Goal: Communication & Community: Participate in discussion

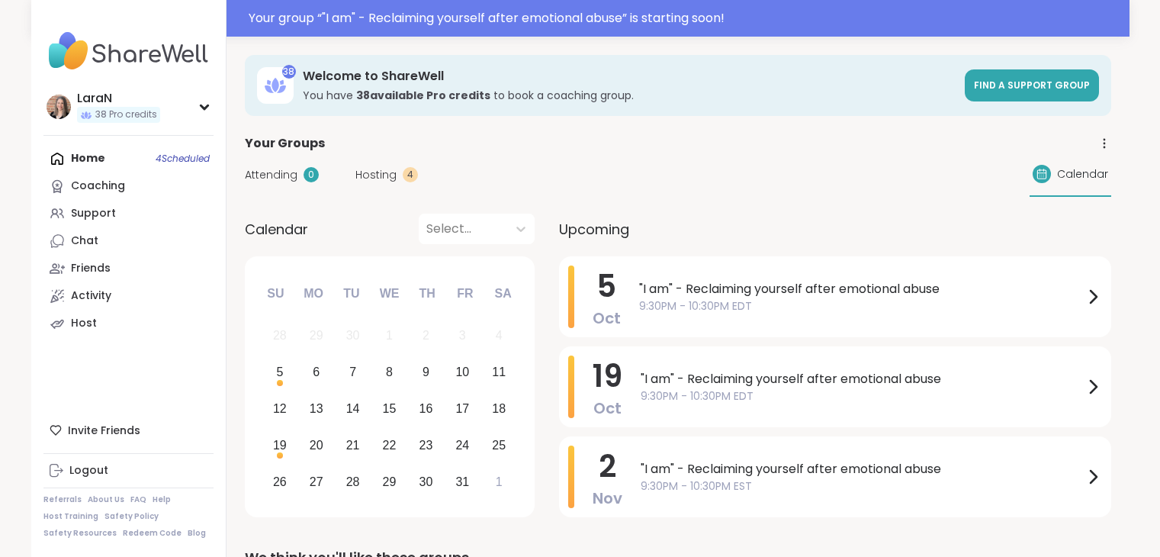
click at [957, 280] on span ""I am" - Reclaiming yourself after emotional abuse" at bounding box center [861, 289] width 445 height 18
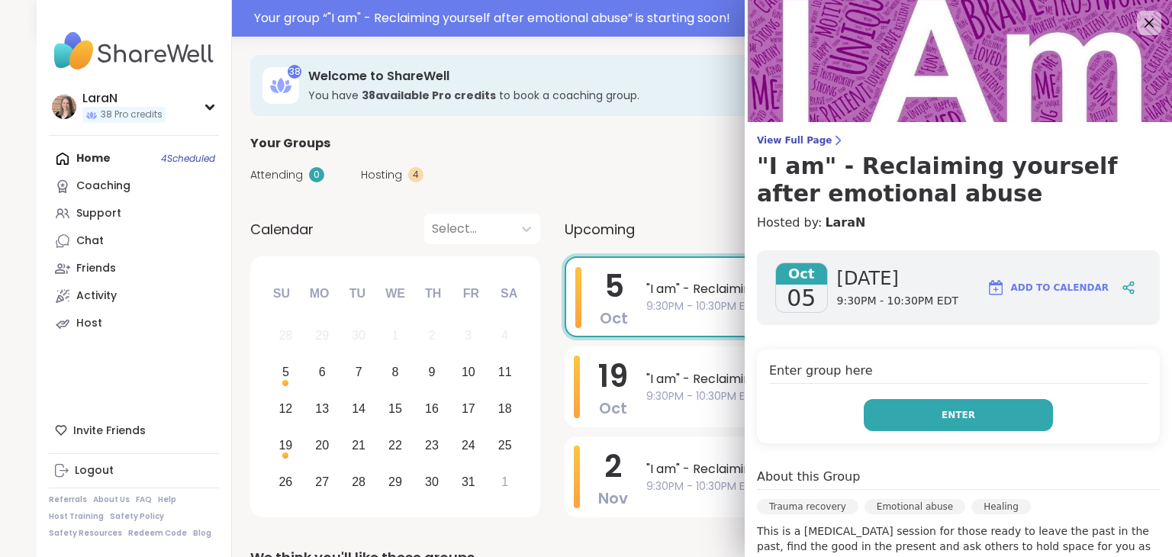
click at [950, 428] on button "Enter" at bounding box center [957, 415] width 189 height 32
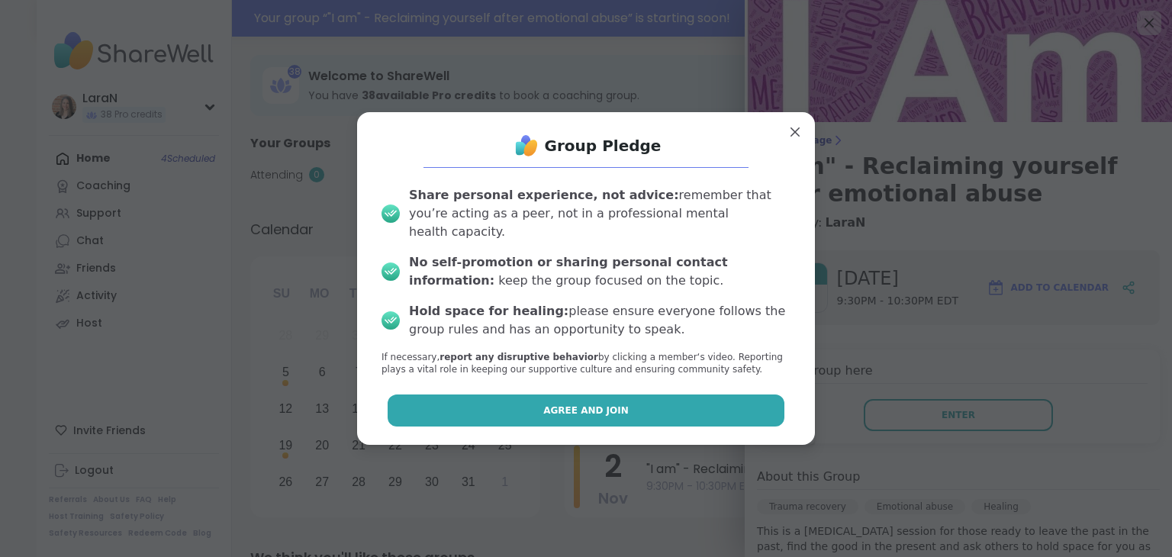
click at [699, 413] on button "Agree and Join" at bounding box center [585, 410] width 397 height 32
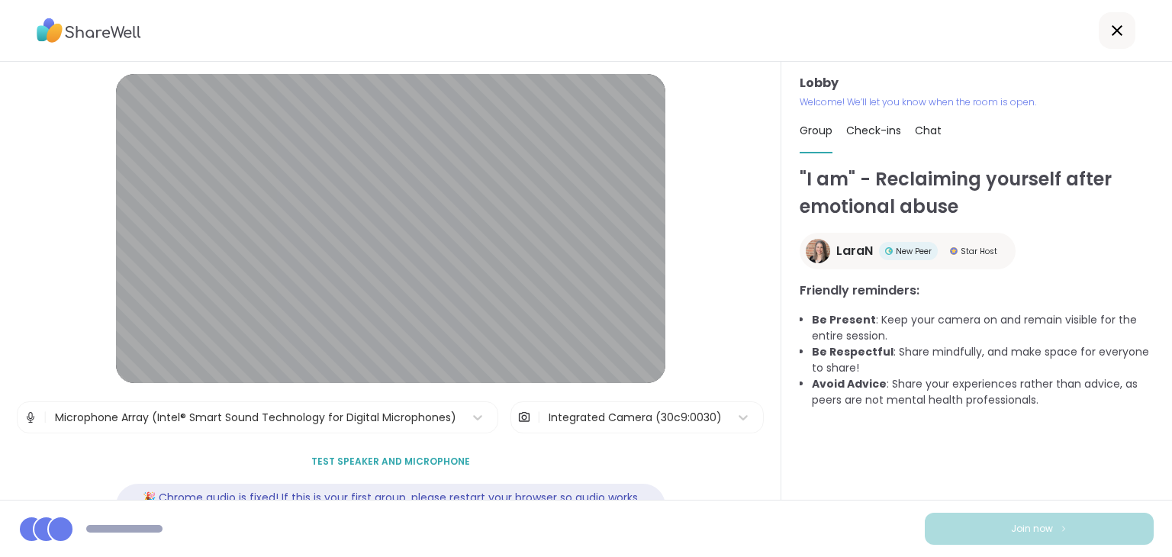
click at [336, 471] on button "Test speaker and microphone" at bounding box center [390, 461] width 171 height 32
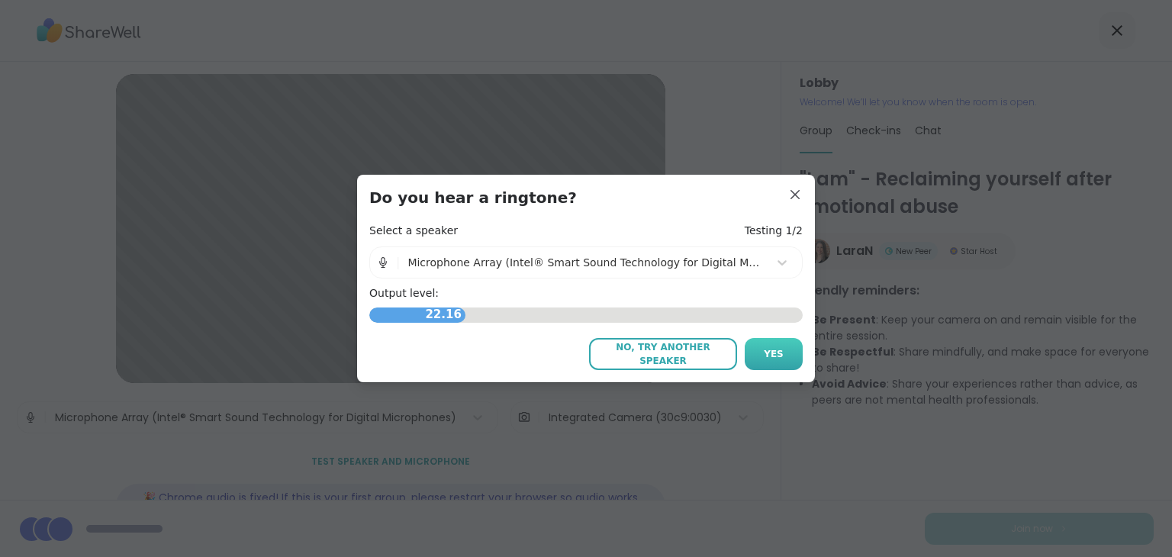
click at [754, 351] on button "Yes" at bounding box center [773, 354] width 58 height 32
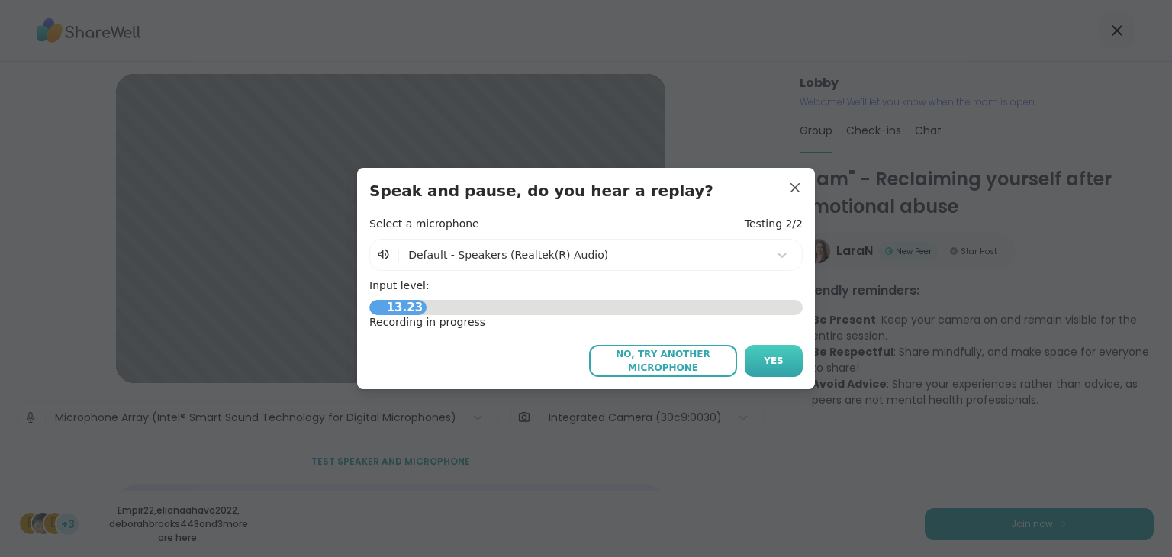
click at [758, 357] on button "Yes" at bounding box center [773, 361] width 58 height 32
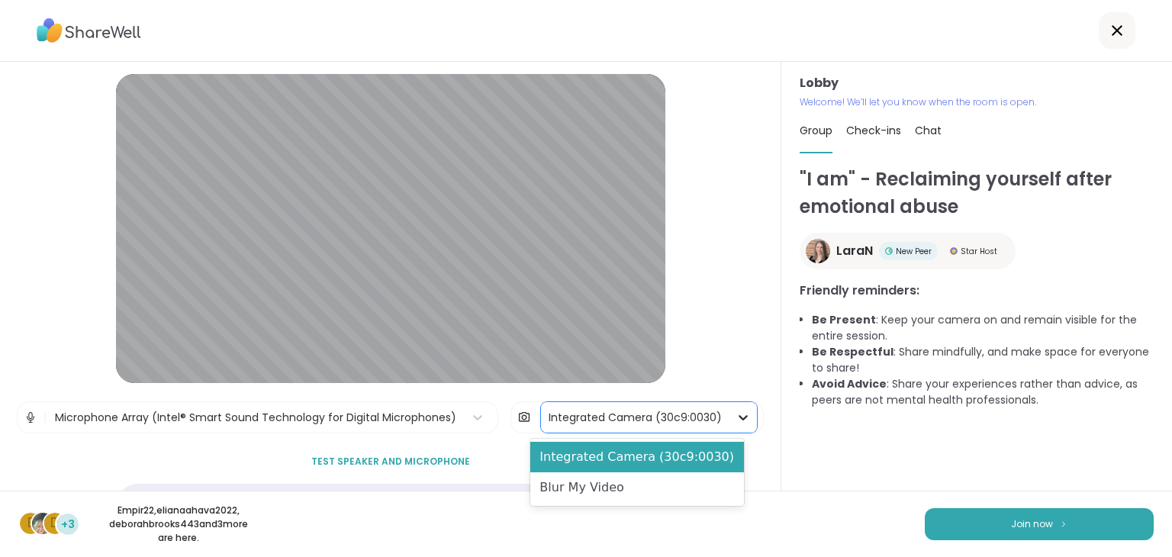
click at [735, 419] on icon at bounding box center [742, 417] width 15 height 15
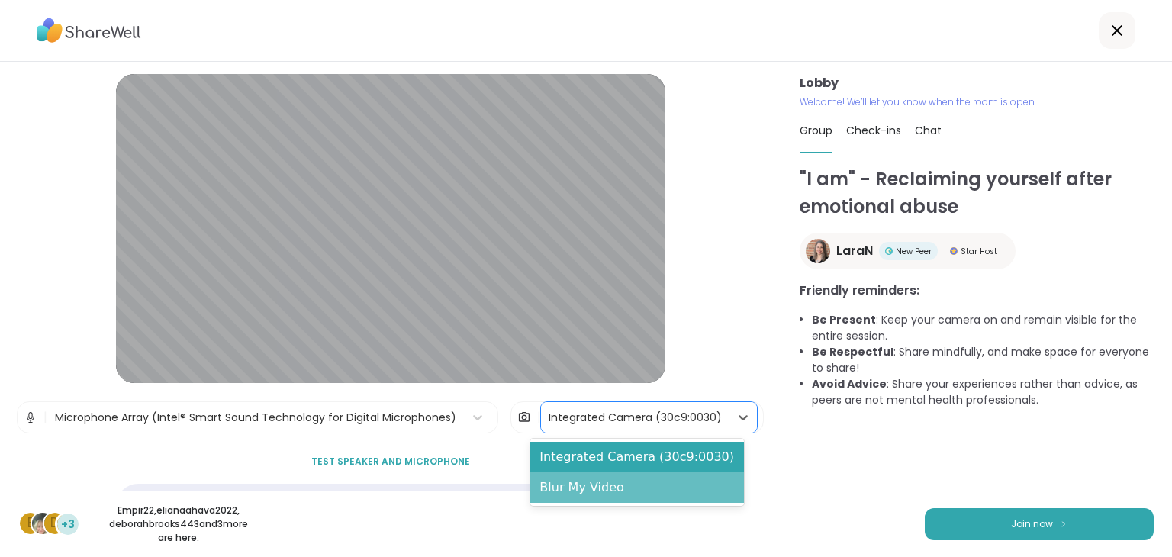
click at [668, 487] on div "Blur My Video" at bounding box center [637, 487] width 214 height 31
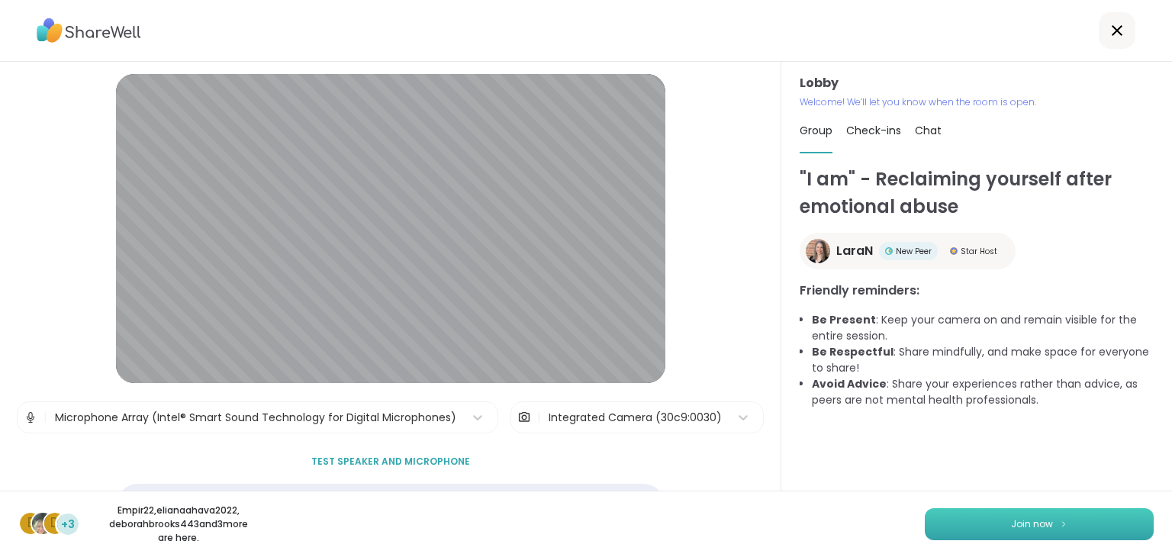
click at [960, 516] on button "Join now" at bounding box center [1038, 524] width 229 height 32
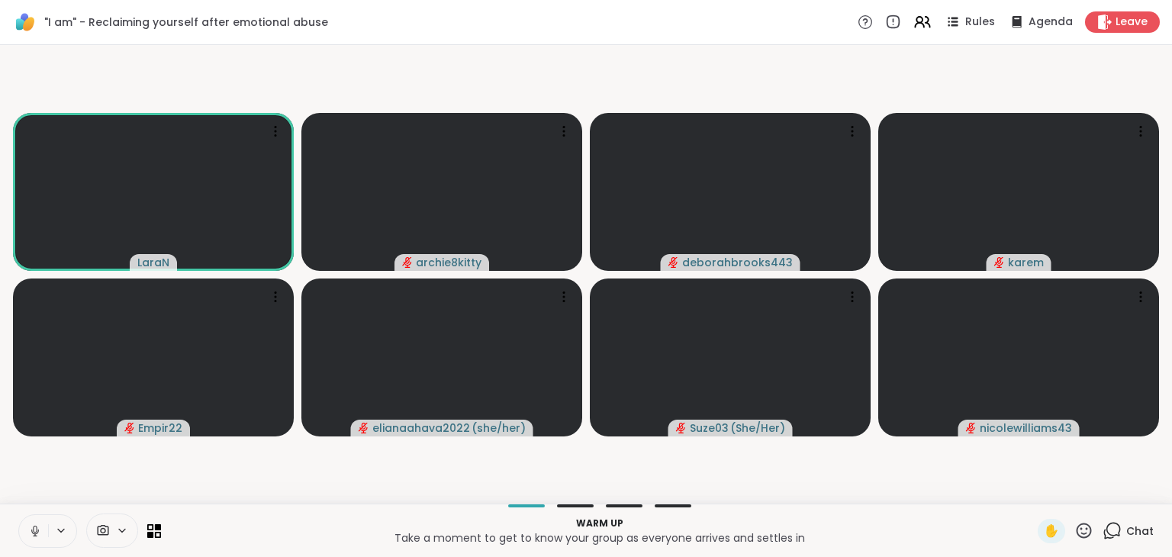
click at [1126, 529] on span "Chat" at bounding box center [1139, 530] width 27 height 15
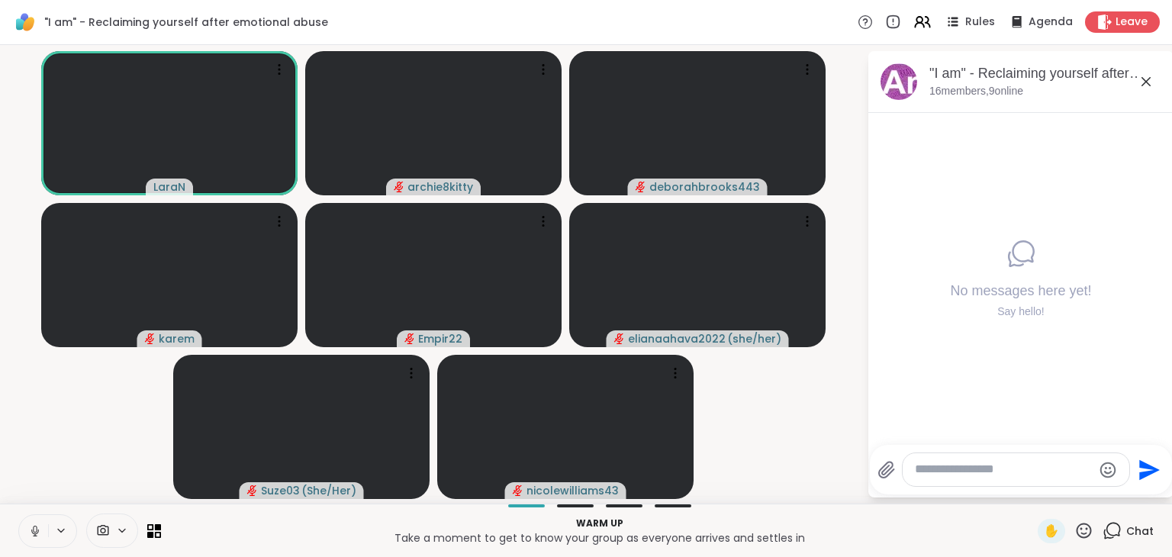
click at [1023, 84] on p "16 members, 9 online" at bounding box center [976, 91] width 94 height 15
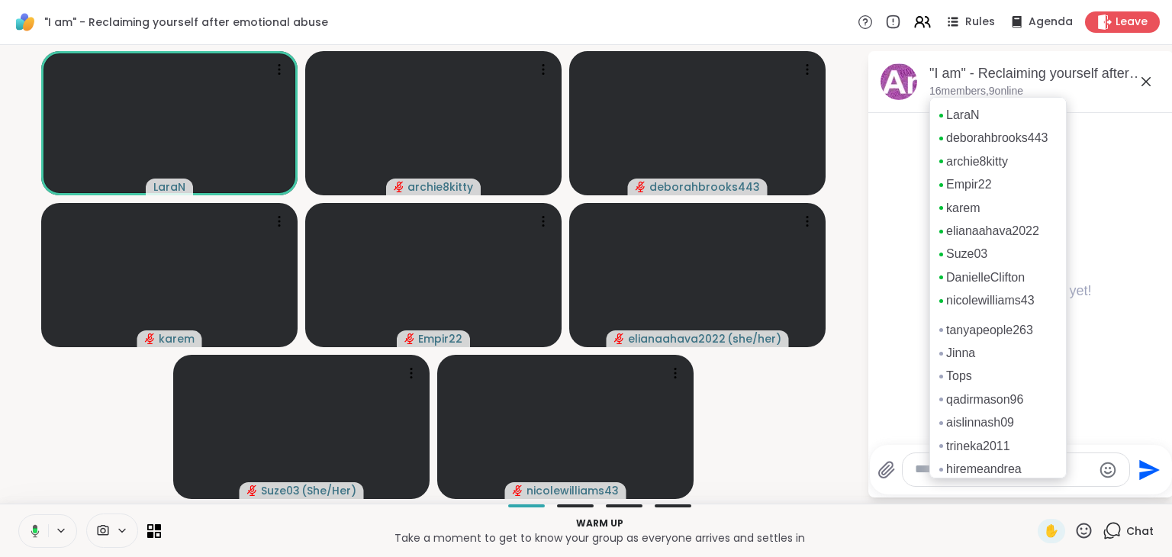
click at [1023, 87] on p "16 members, 9 online" at bounding box center [976, 91] width 94 height 15
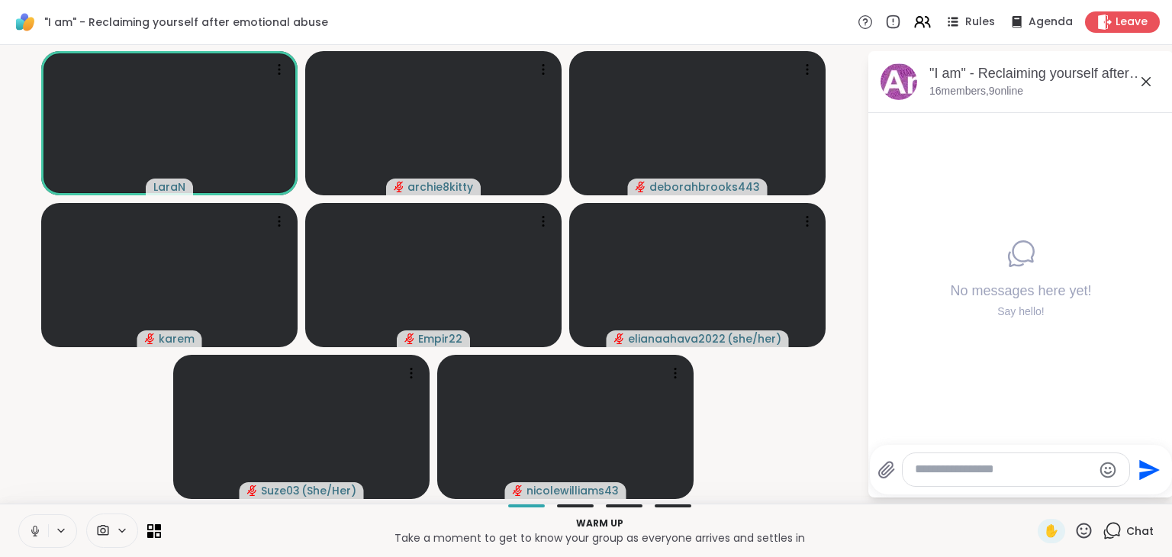
click at [1148, 79] on icon at bounding box center [1145, 81] width 18 height 18
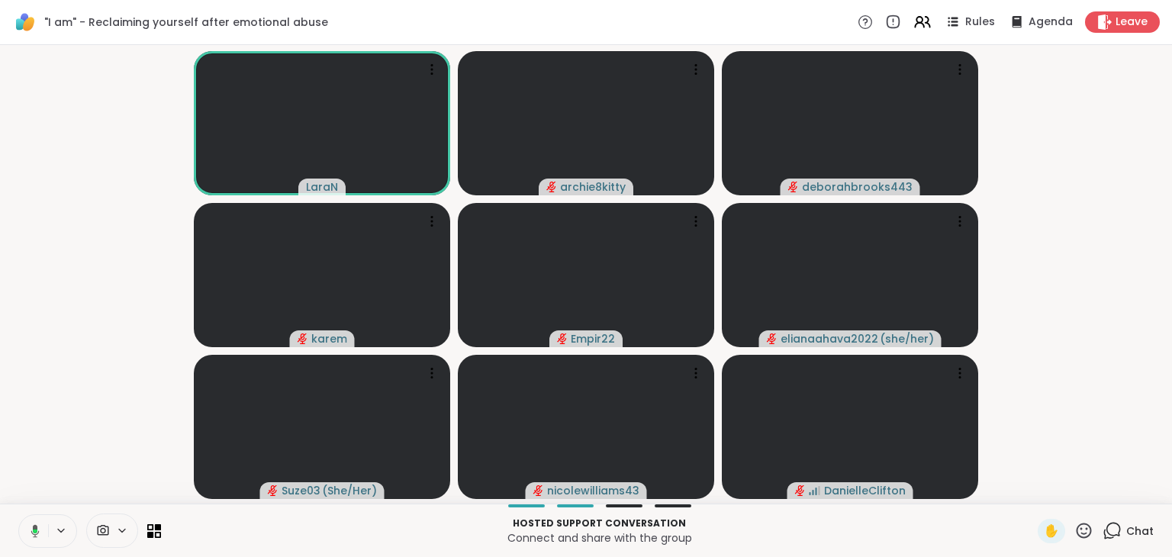
click at [31, 532] on icon at bounding box center [33, 531] width 14 height 14
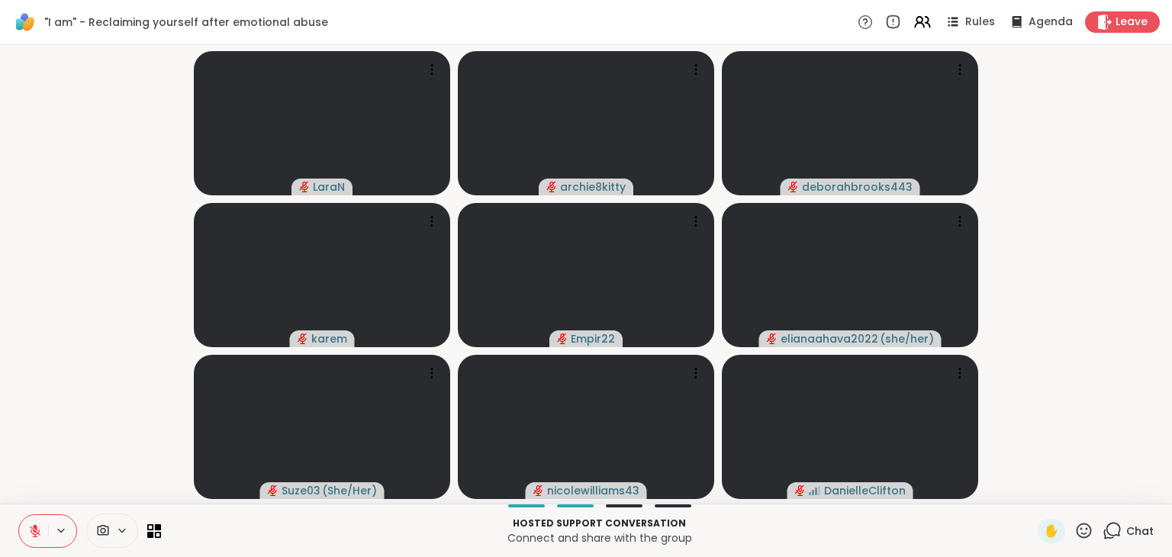
click at [1127, 529] on span "Chat" at bounding box center [1139, 530] width 27 height 15
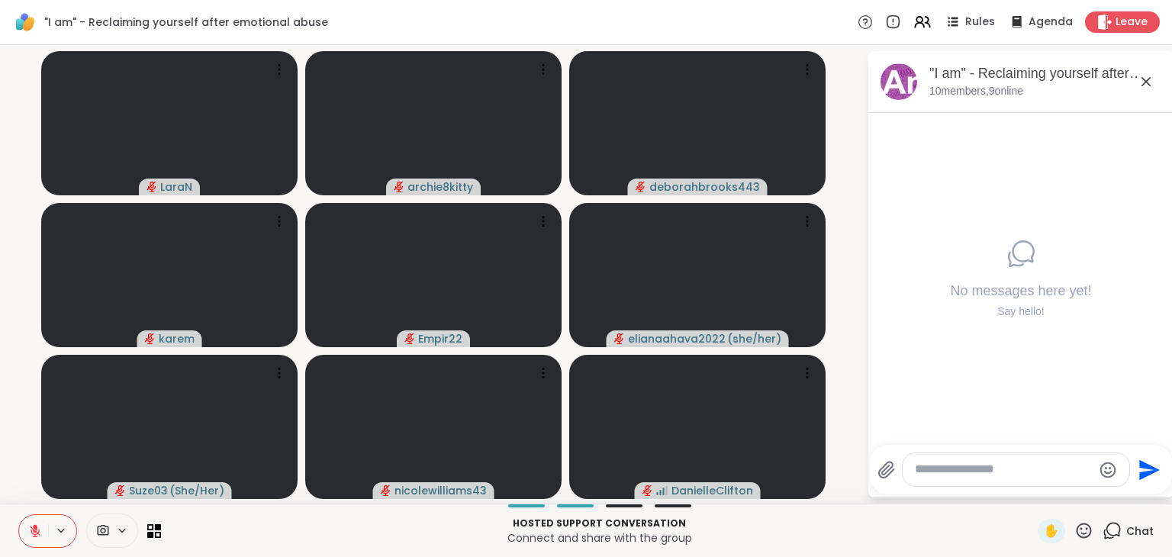
click at [944, 476] on textarea "Type your message" at bounding box center [1004, 469] width 178 height 16
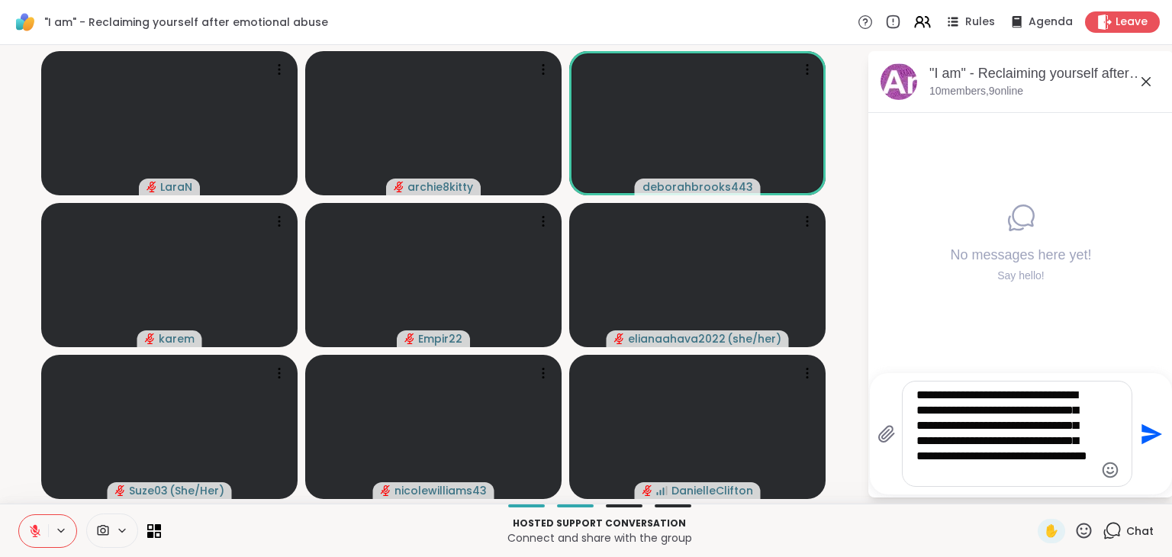
type textarea "**********"
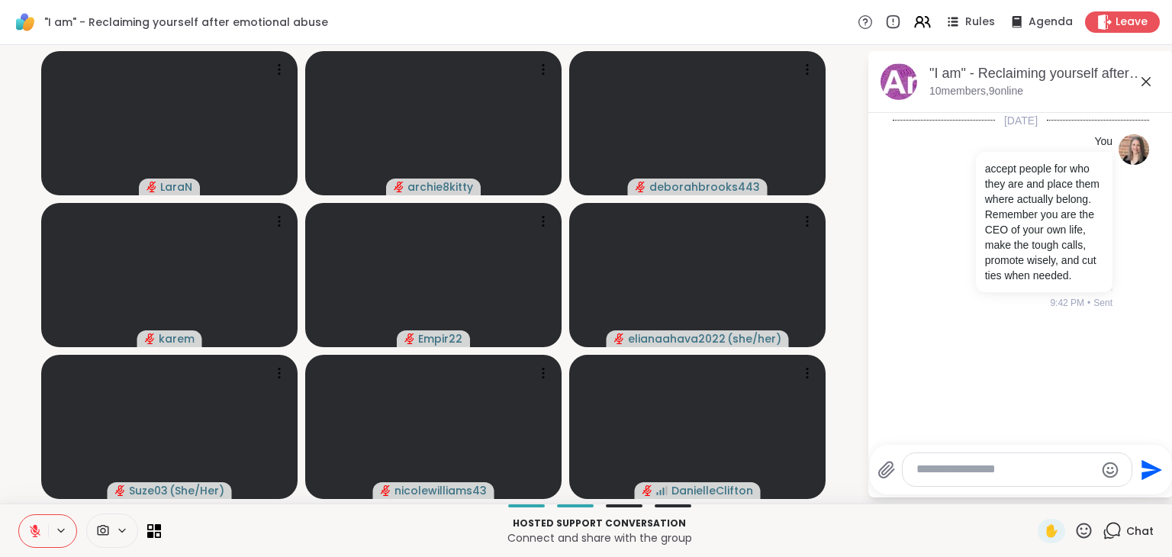
click at [40, 535] on icon at bounding box center [35, 531] width 14 height 14
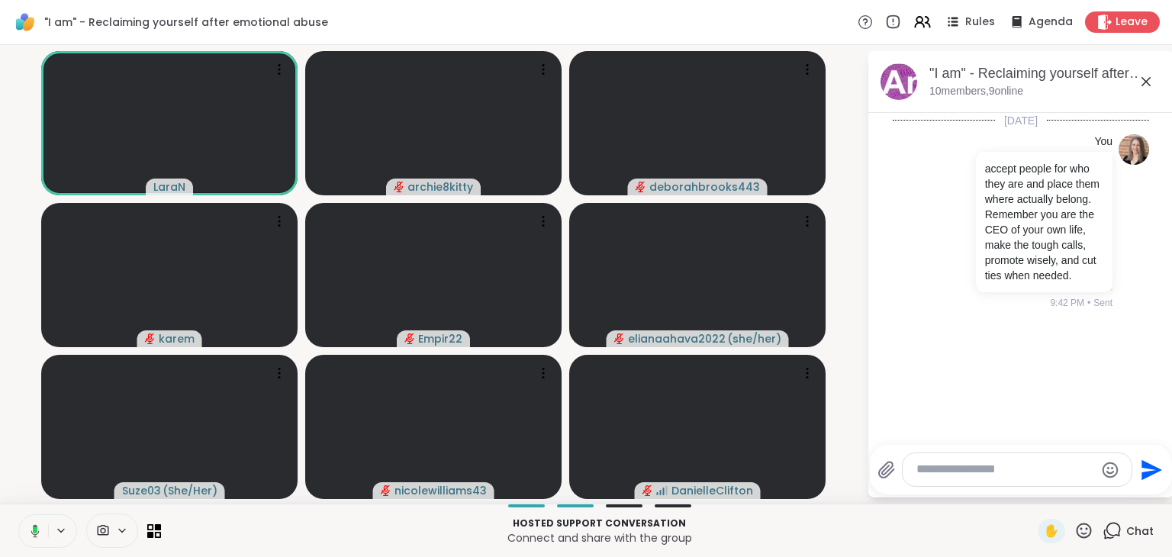
click at [43, 535] on button at bounding box center [32, 531] width 31 height 32
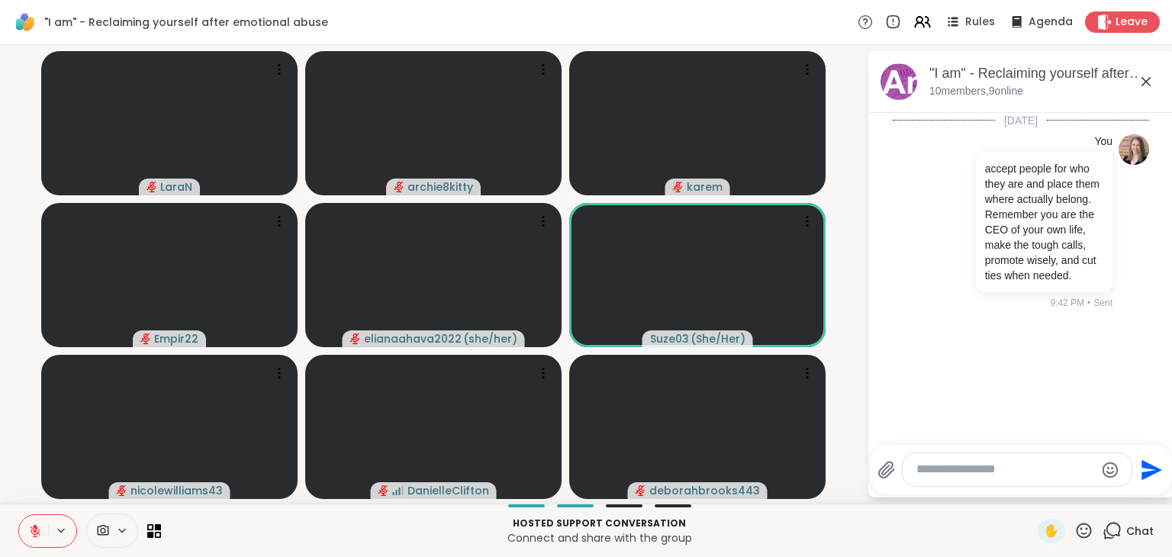
click at [964, 461] on textarea "Type your message" at bounding box center [1005, 469] width 178 height 16
type textarea "*"
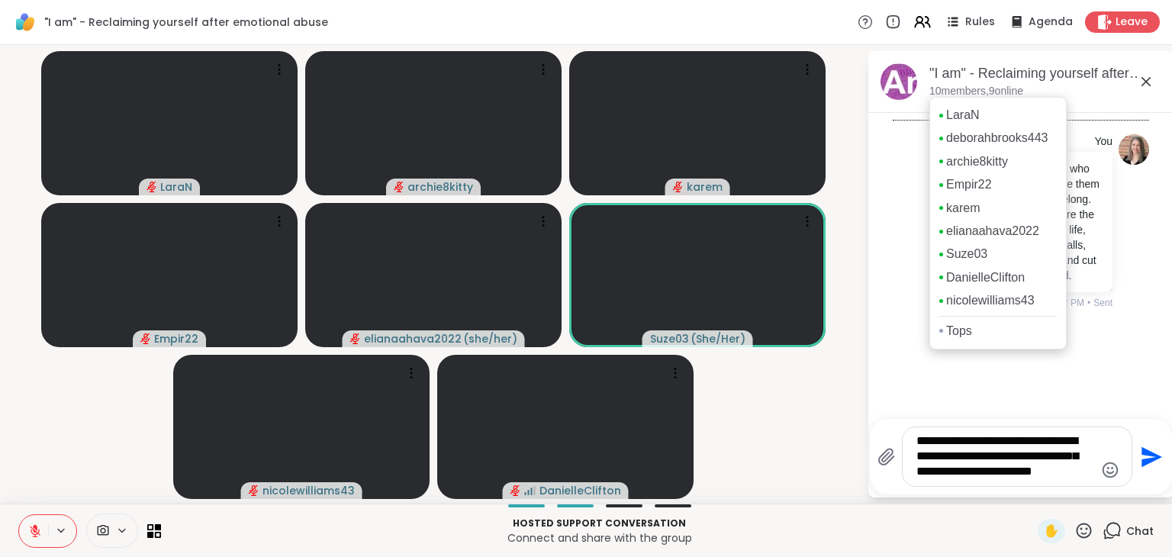
type textarea "**********"
click at [964, 88] on p "10 members, 9 online" at bounding box center [976, 91] width 94 height 15
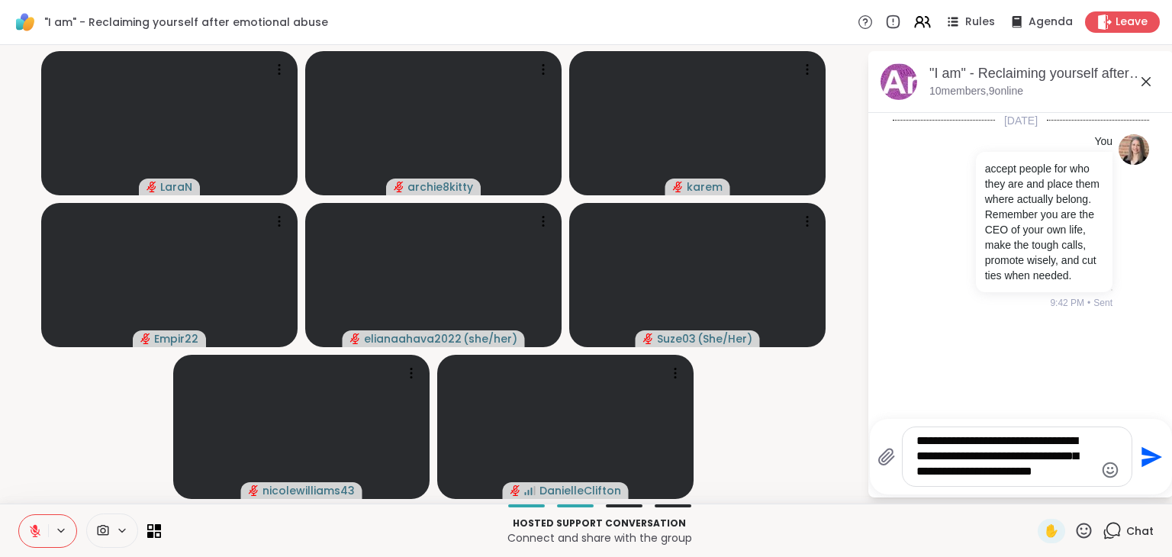
click at [37, 522] on button at bounding box center [33, 531] width 29 height 32
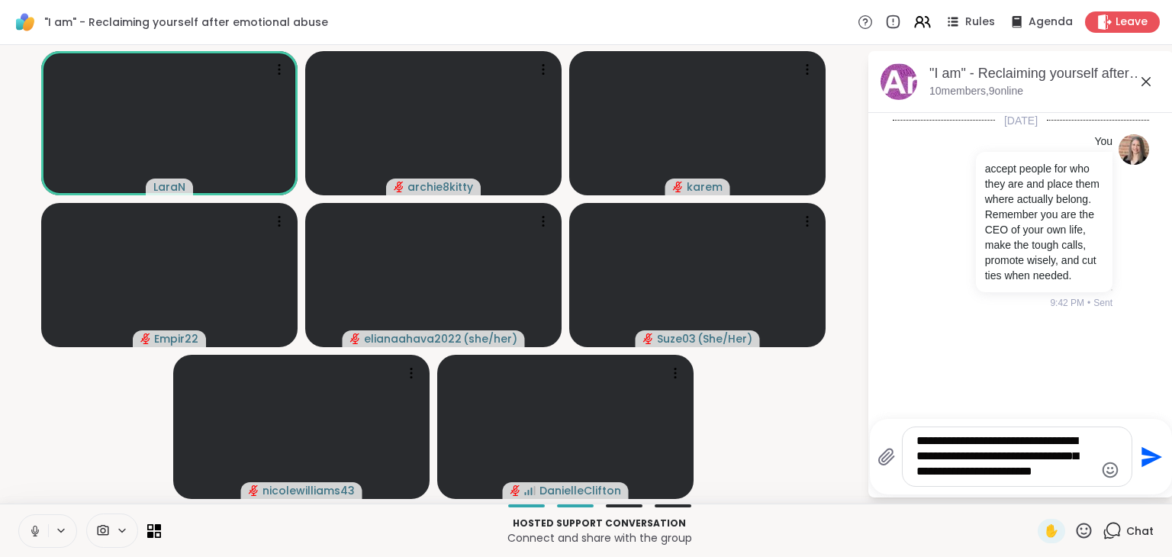
click at [34, 532] on icon at bounding box center [35, 531] width 14 height 14
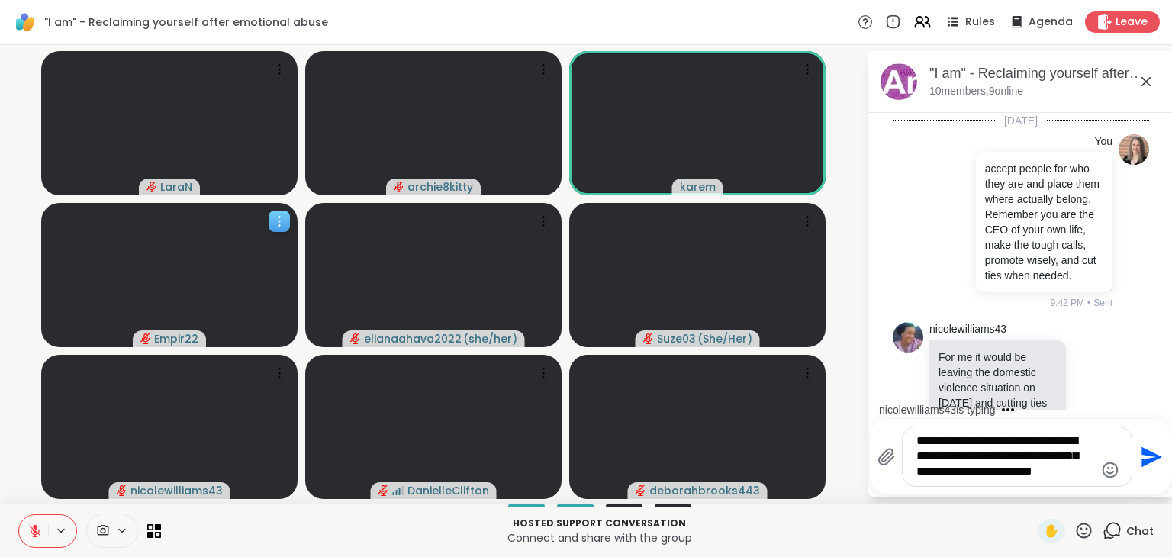
scroll to position [108, 0]
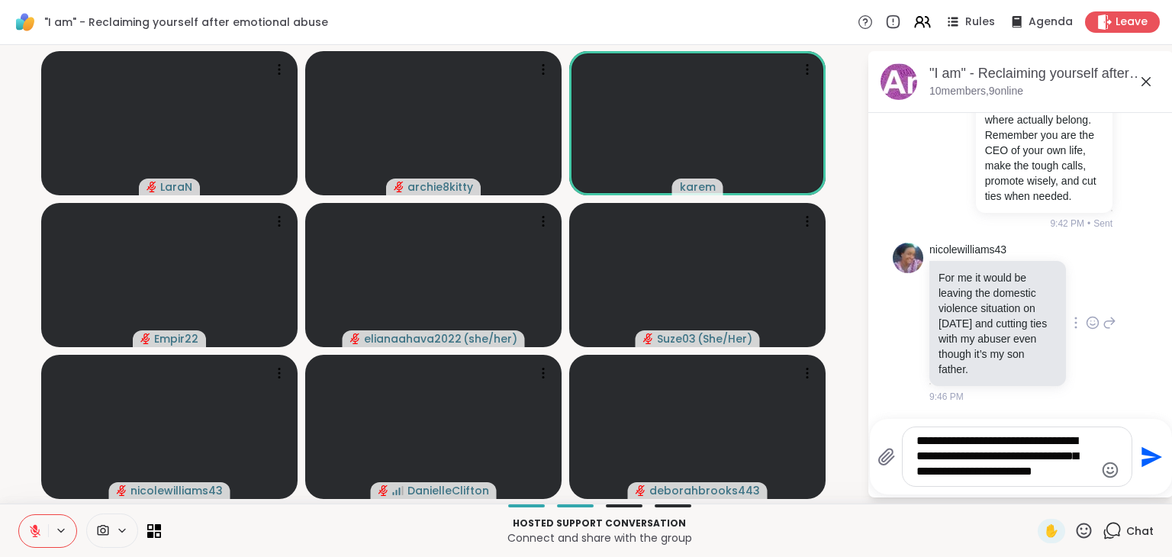
click at [1085, 321] on icon at bounding box center [1092, 322] width 14 height 15
click at [1085, 297] on div "Select Reaction: Heart" at bounding box center [1092, 298] width 14 height 14
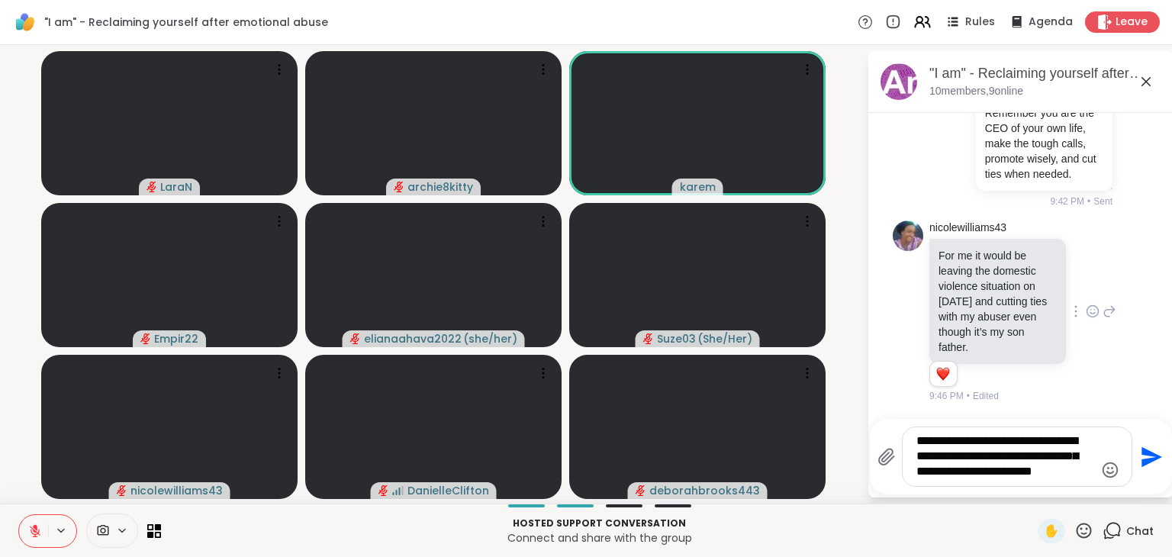
scroll to position [130, 0]
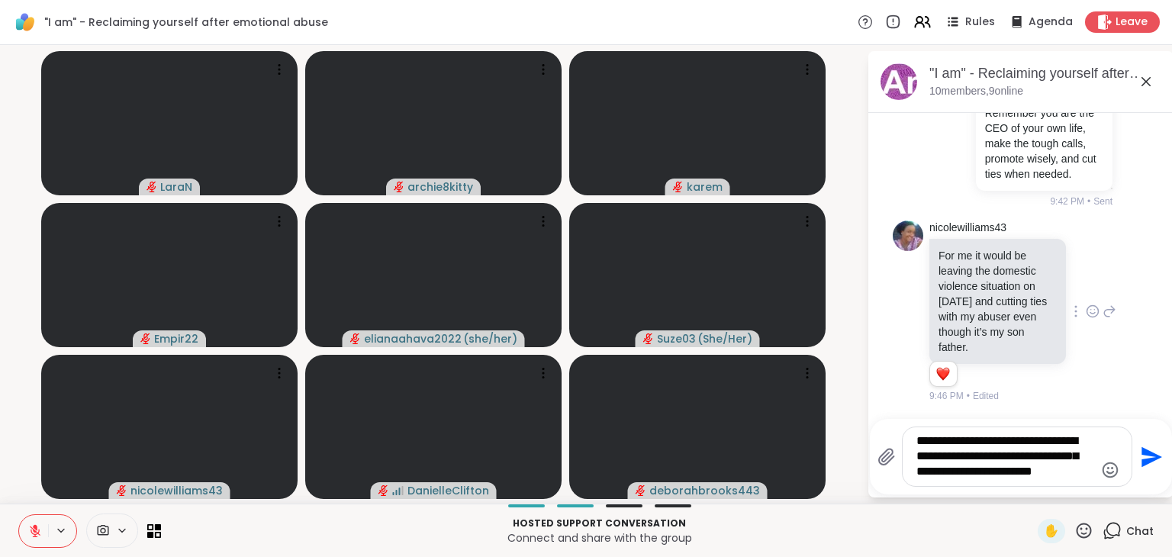
click at [40, 527] on icon at bounding box center [35, 531] width 14 height 14
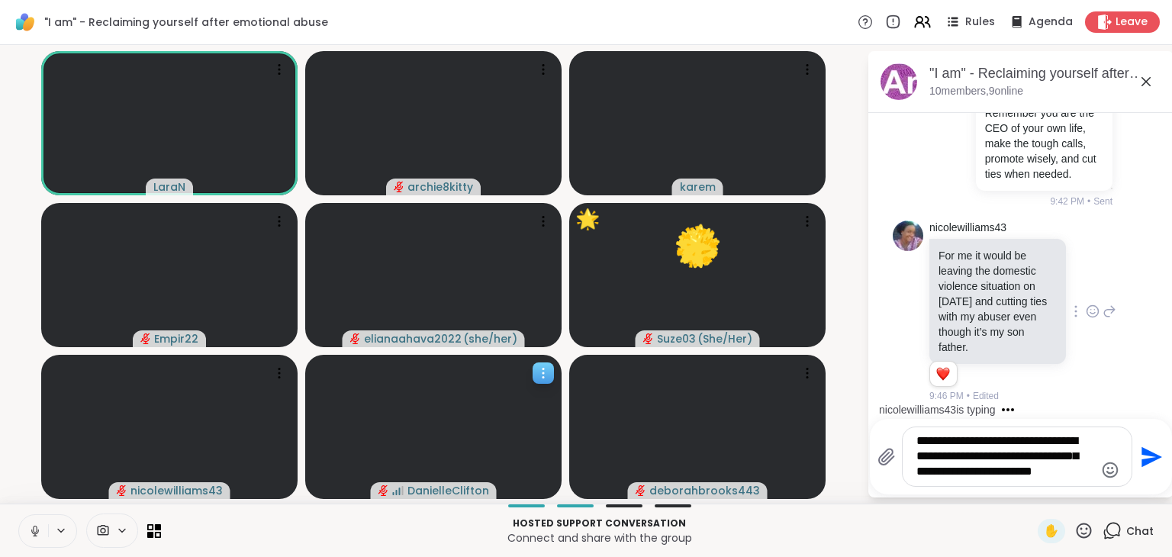
scroll to position [287, 0]
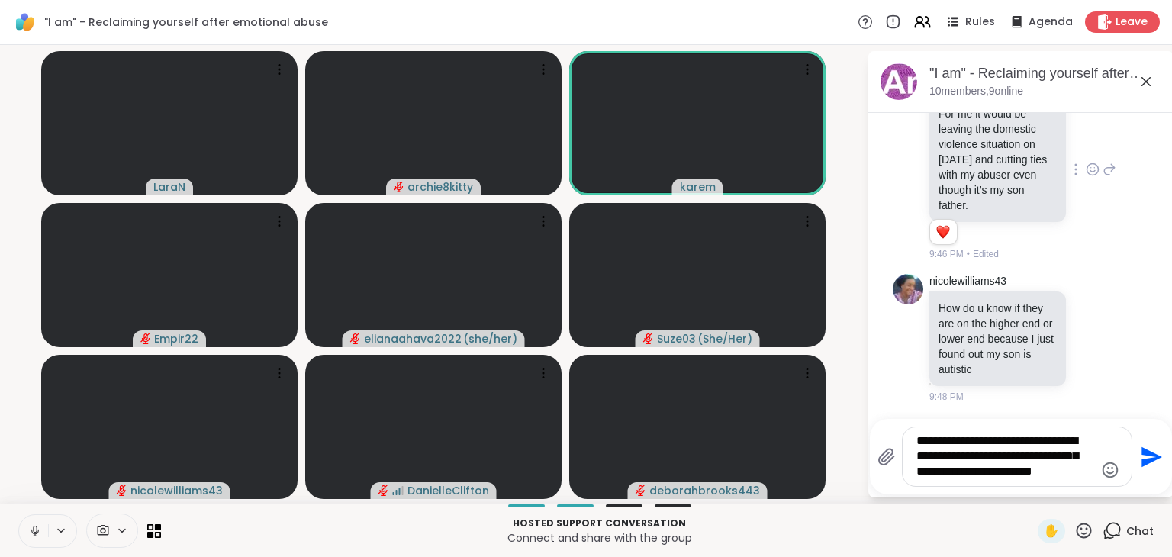
click at [43, 538] on button at bounding box center [33, 531] width 29 height 32
click at [33, 529] on icon at bounding box center [35, 531] width 11 height 11
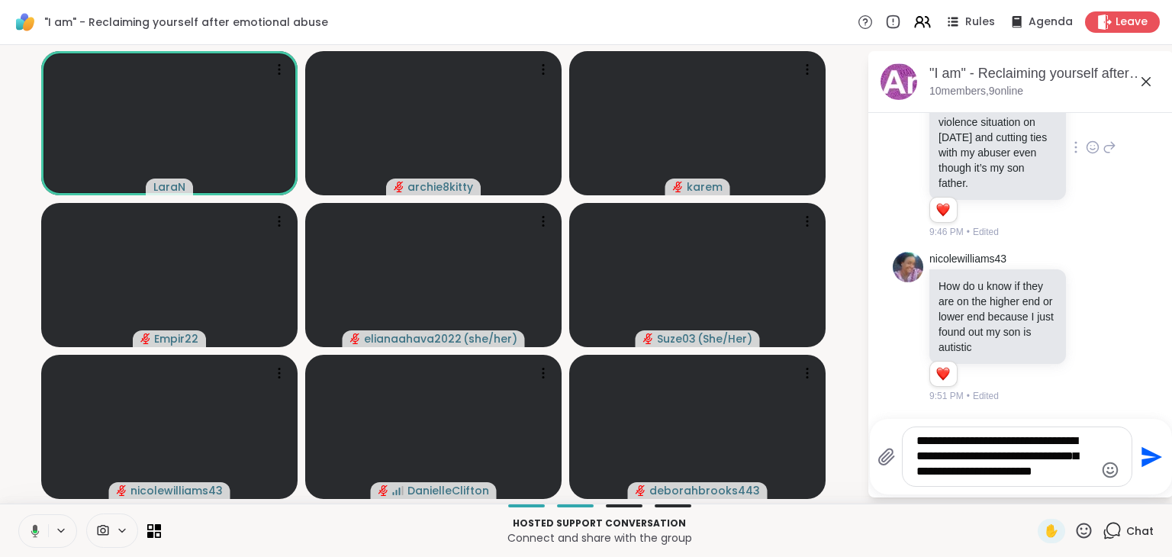
scroll to position [309, 0]
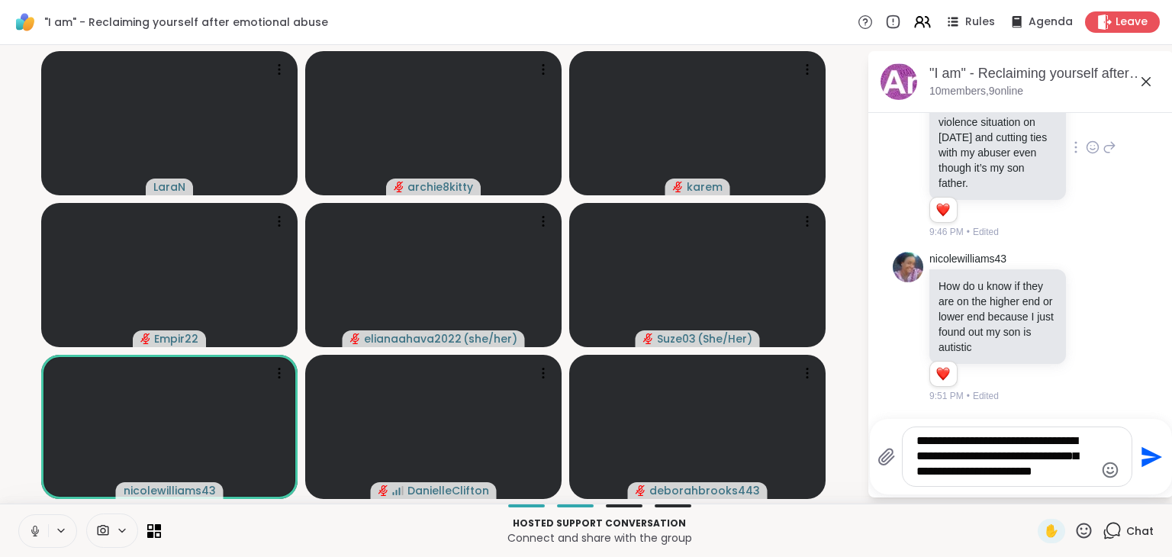
click at [33, 529] on icon at bounding box center [35, 529] width 4 height 7
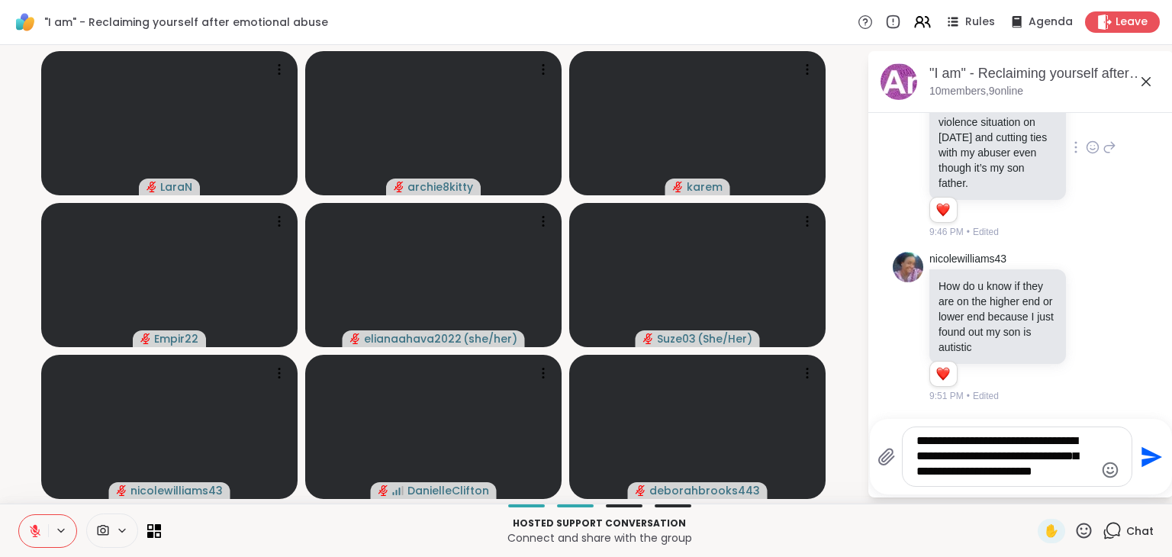
click at [32, 543] on button at bounding box center [33, 531] width 29 height 32
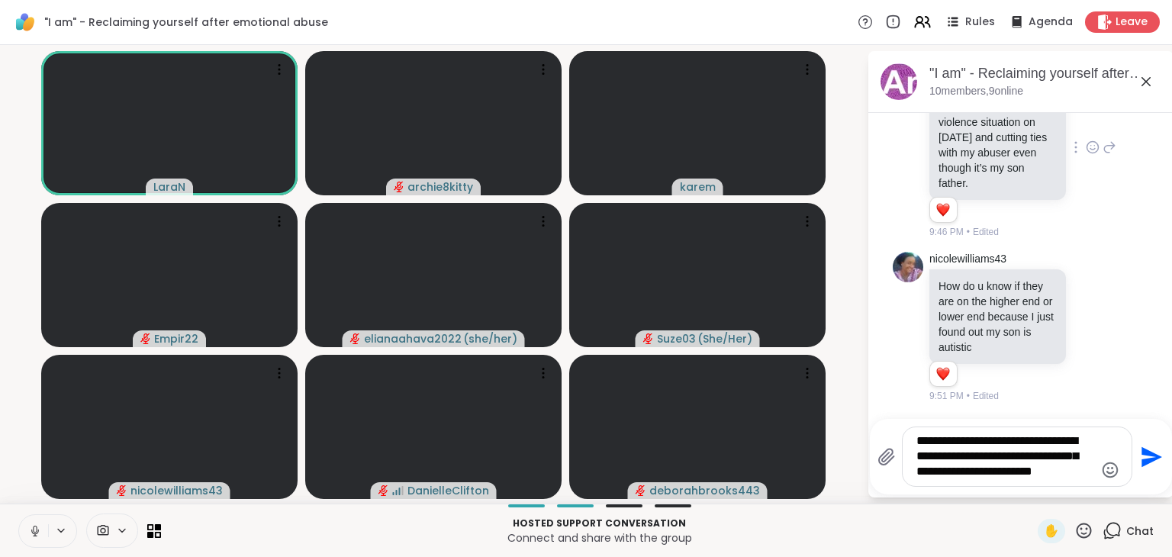
click at [30, 544] on button at bounding box center [33, 531] width 29 height 32
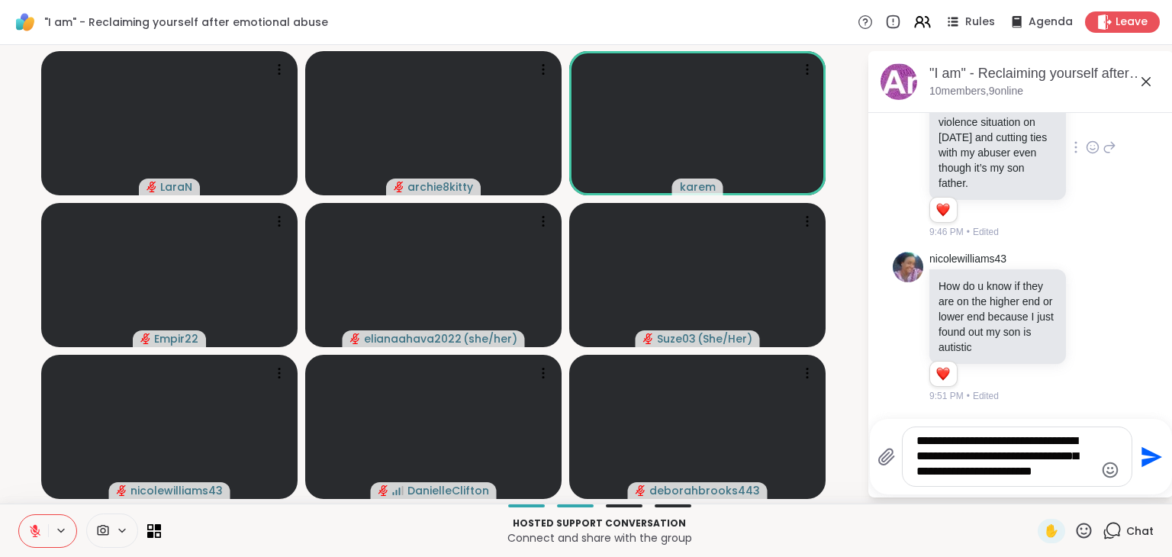
click at [49, 531] on button at bounding box center [62, 530] width 28 height 13
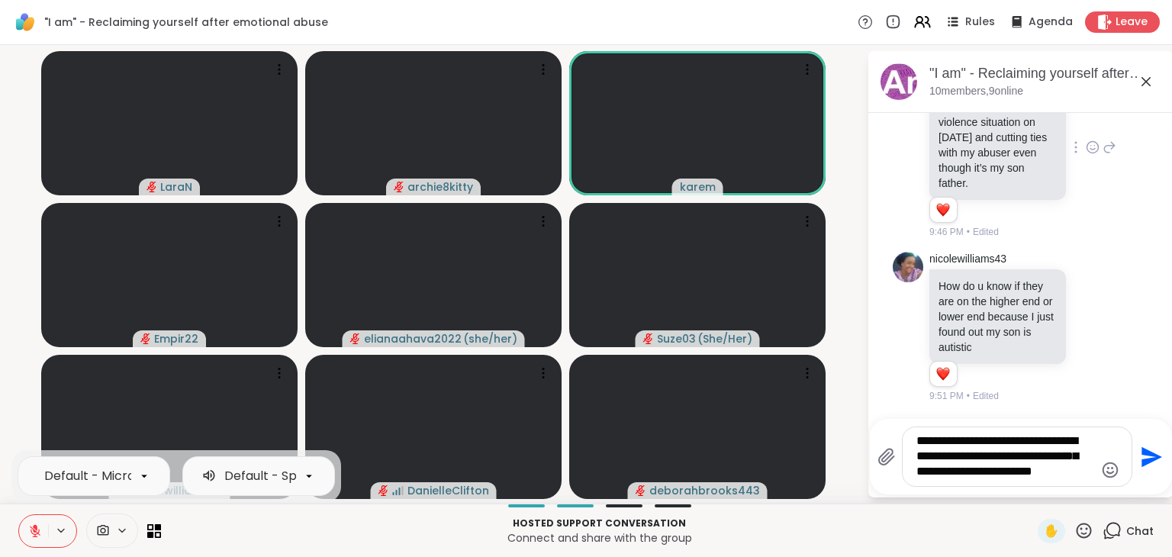
click at [32, 535] on icon at bounding box center [35, 531] width 14 height 14
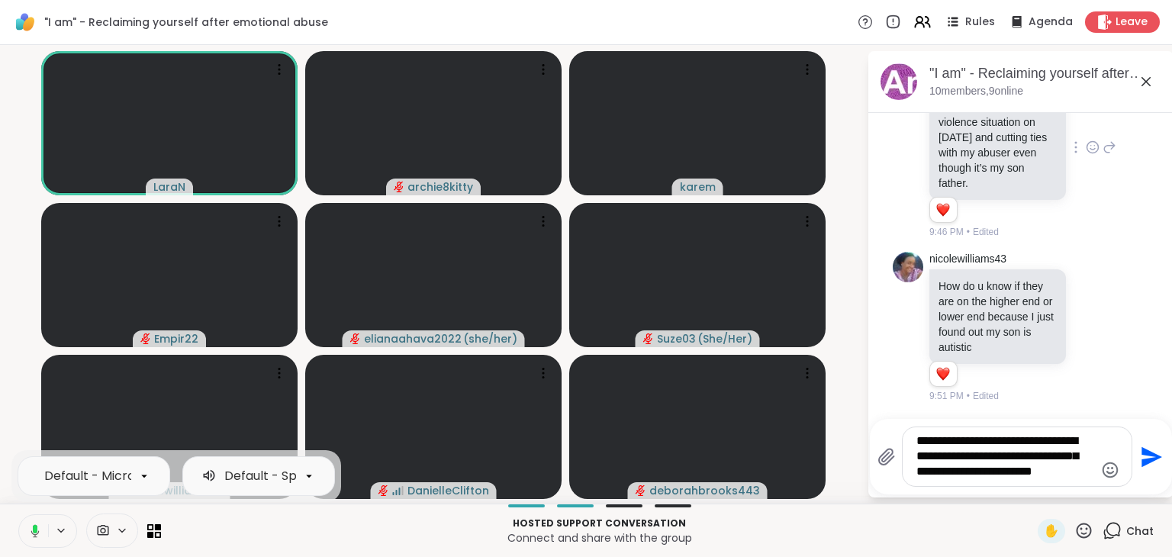
click at [33, 529] on icon at bounding box center [35, 528] width 5 height 8
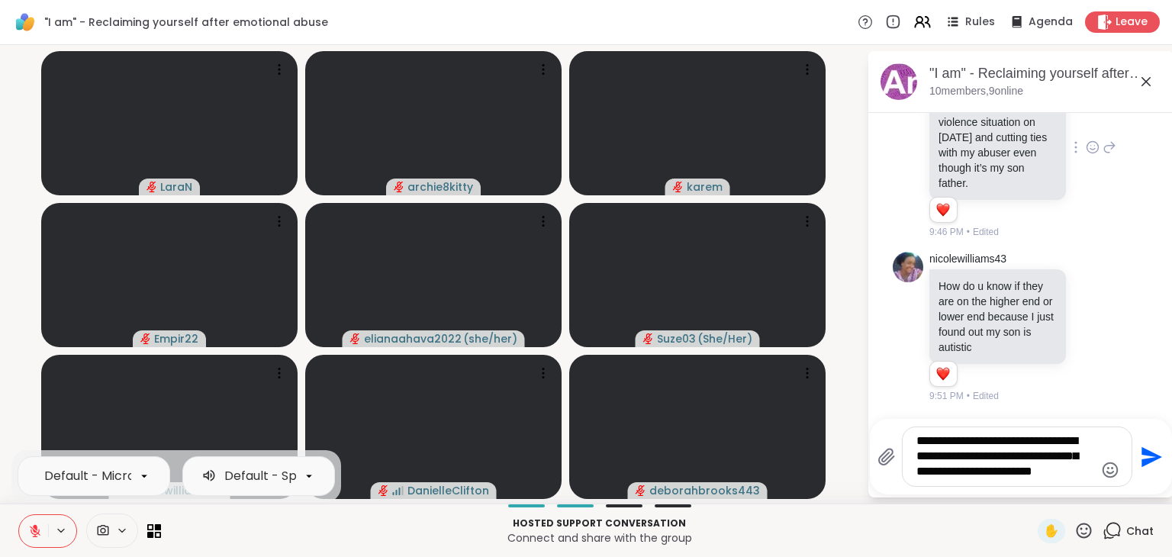
click at [31, 530] on icon at bounding box center [35, 531] width 11 height 11
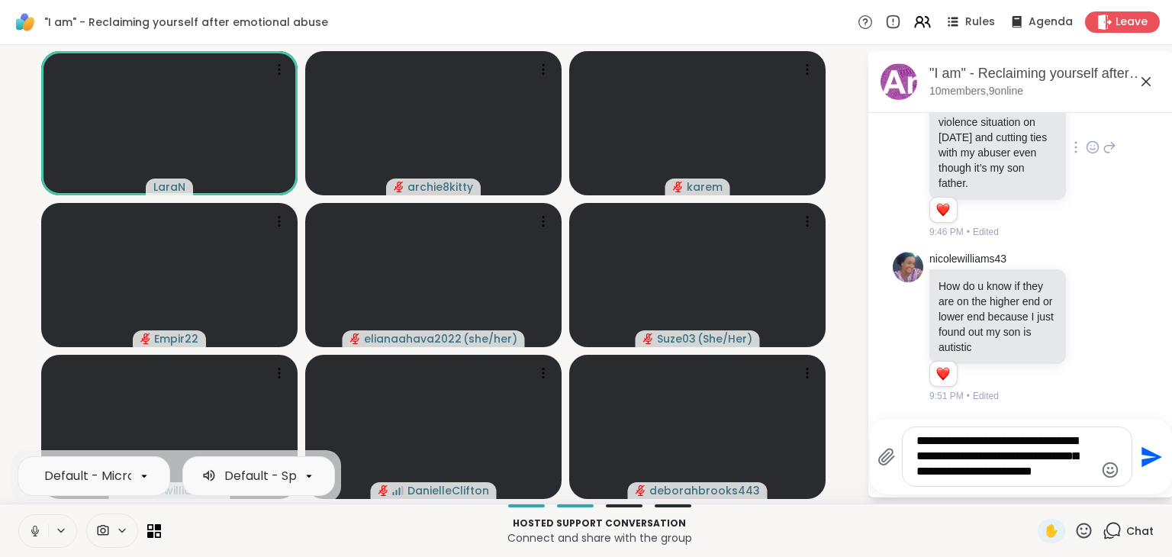
click at [1141, 463] on icon "Send" at bounding box center [1151, 456] width 21 height 21
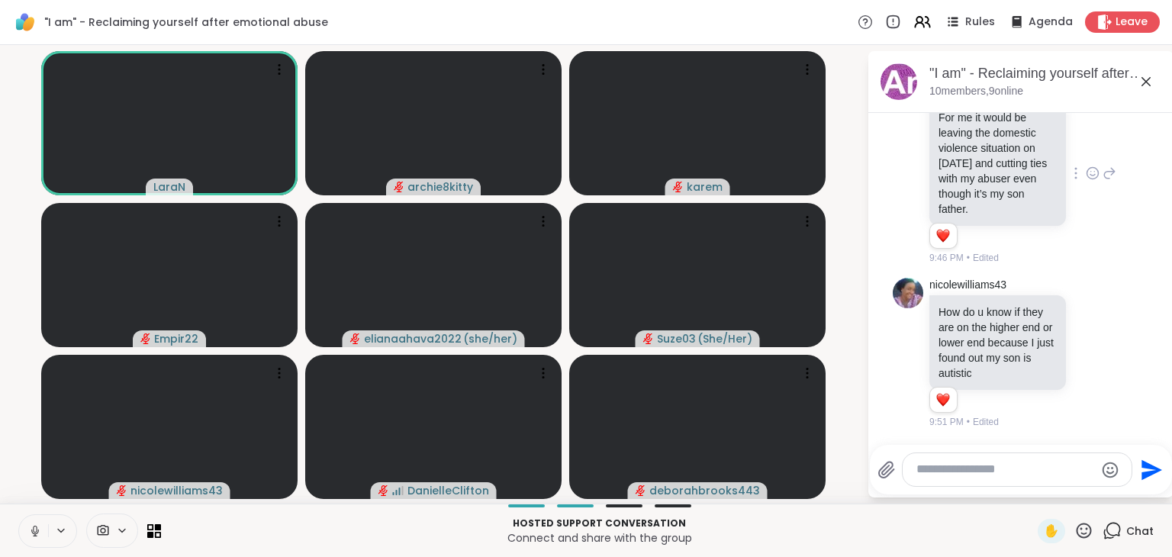
scroll to position [441, 0]
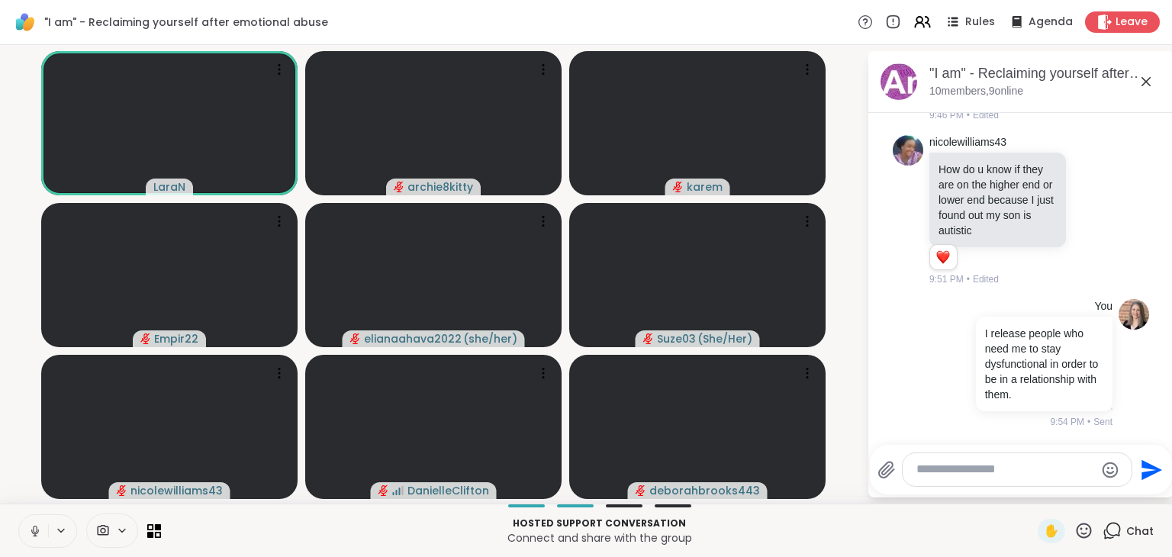
click at [29, 535] on icon at bounding box center [35, 531] width 14 height 14
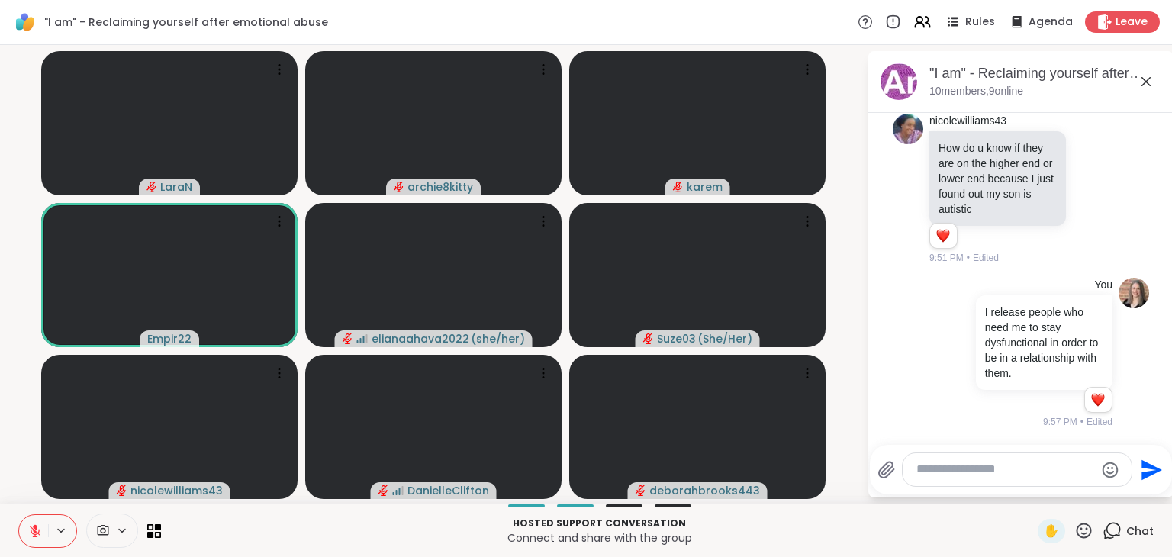
scroll to position [543, 0]
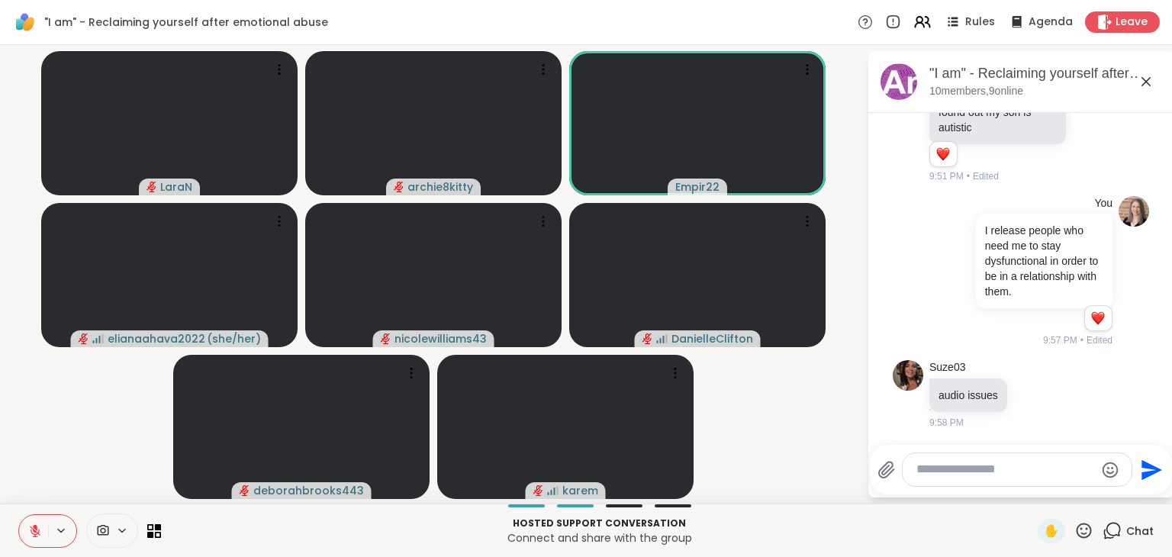
click at [31, 529] on icon at bounding box center [35, 531] width 14 height 14
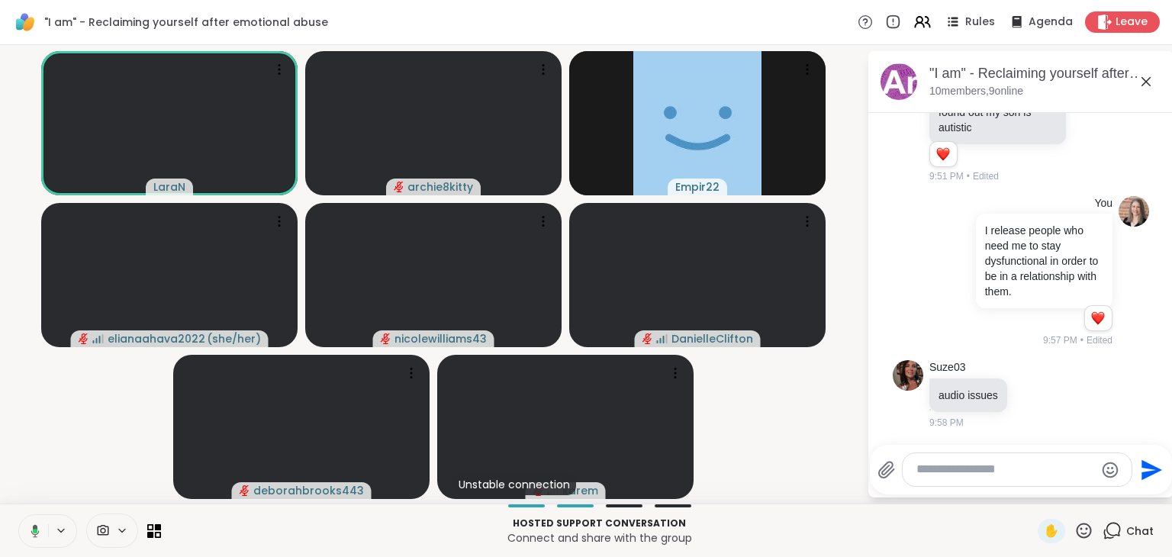
click at [34, 532] on icon at bounding box center [35, 531] width 5 height 5
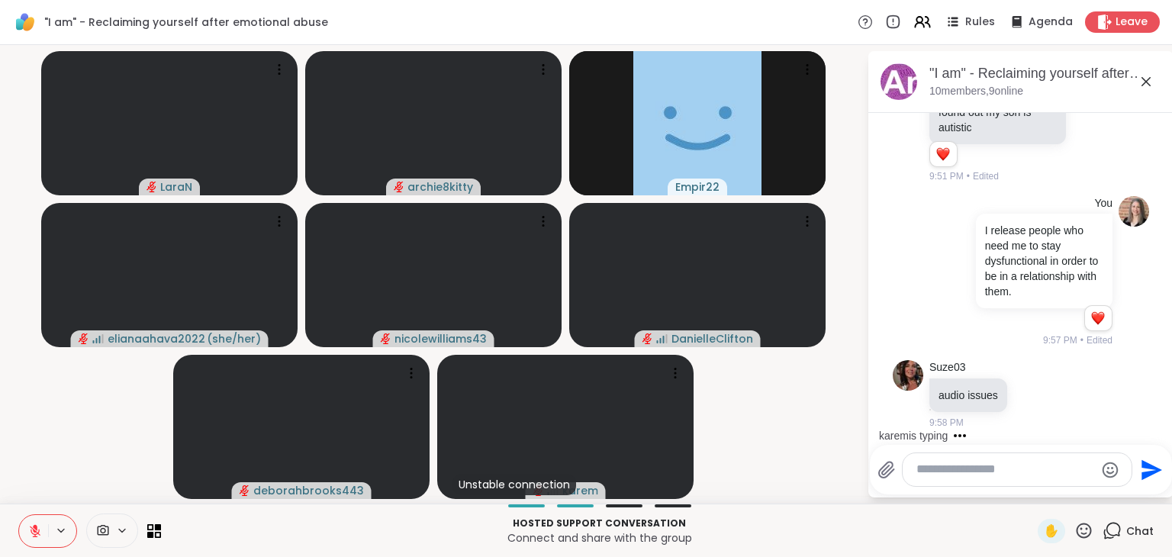
click at [35, 533] on icon at bounding box center [35, 531] width 11 height 11
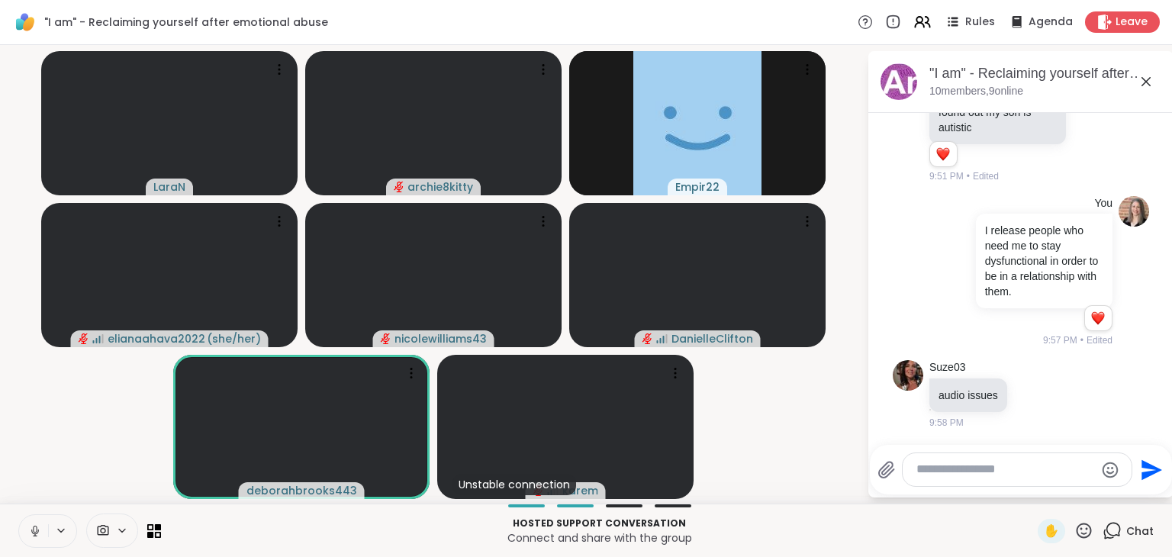
click at [33, 520] on button at bounding box center [33, 531] width 29 height 32
drag, startPoint x: 36, startPoint y: 532, endPoint x: 80, endPoint y: 423, distance: 117.0
click at [80, 423] on div ""I am" - Reclaiming yourself after emotional abuse Rules Agenda Leave LaraN arc…" at bounding box center [586, 278] width 1172 height 557
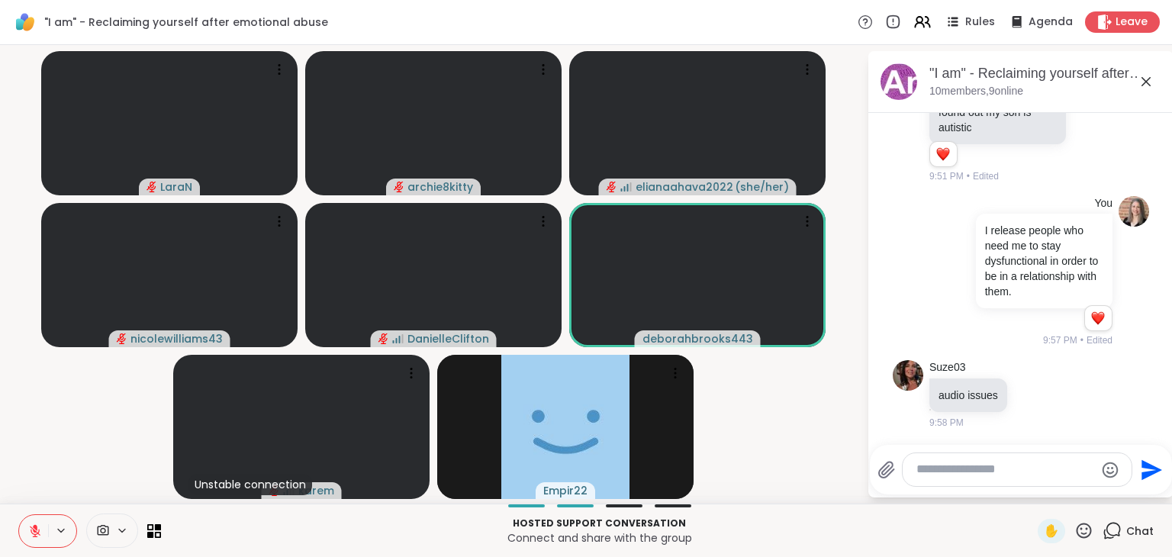
click at [43, 530] on button at bounding box center [33, 531] width 29 height 32
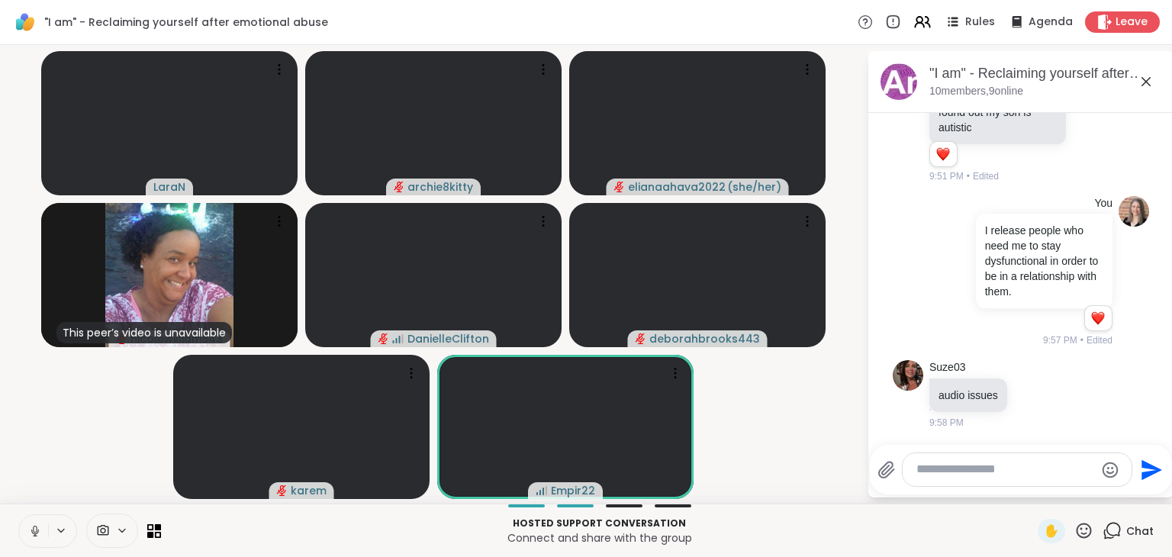
click at [30, 531] on icon at bounding box center [35, 531] width 14 height 14
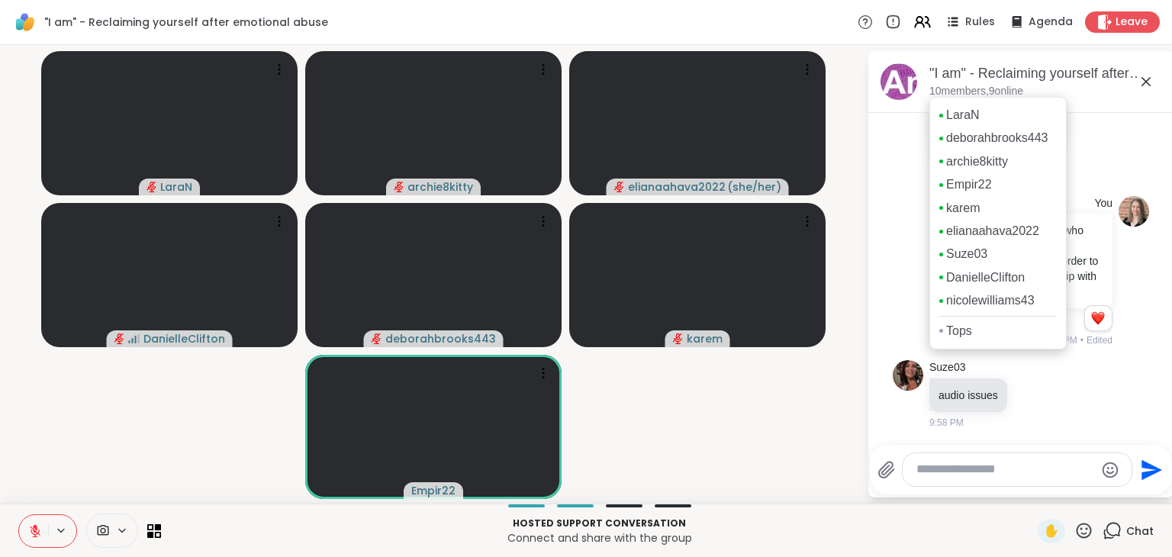
click at [989, 90] on p "10 members, 9 online" at bounding box center [976, 91] width 94 height 15
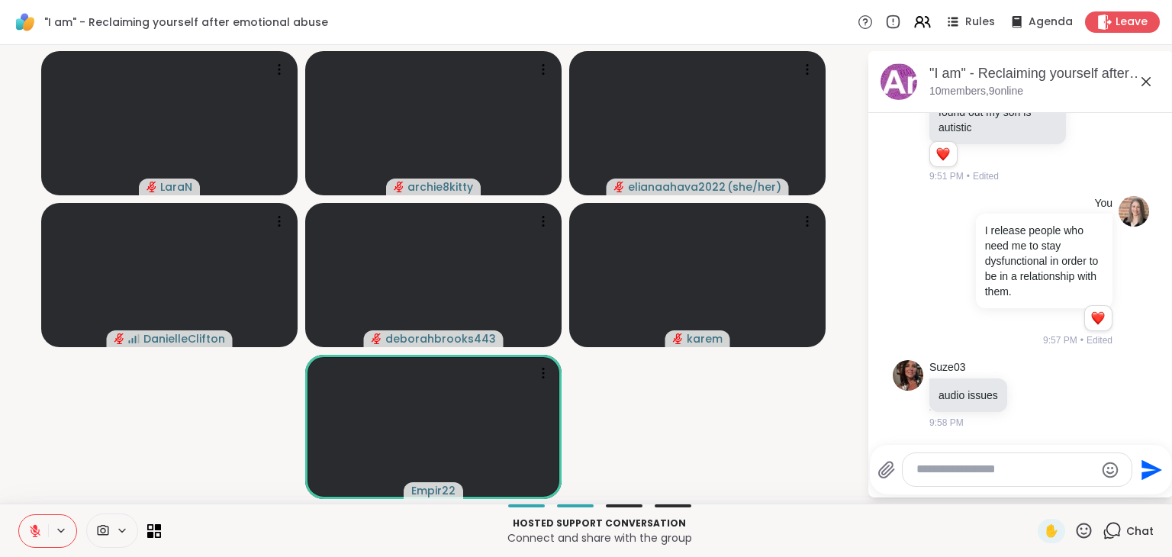
click at [33, 528] on icon at bounding box center [35, 531] width 11 height 11
click at [37, 532] on icon at bounding box center [35, 531] width 14 height 14
click at [37, 532] on icon at bounding box center [35, 531] width 11 height 11
click at [34, 530] on icon at bounding box center [35, 529] width 4 height 7
click at [995, 461] on div at bounding box center [1016, 469] width 229 height 33
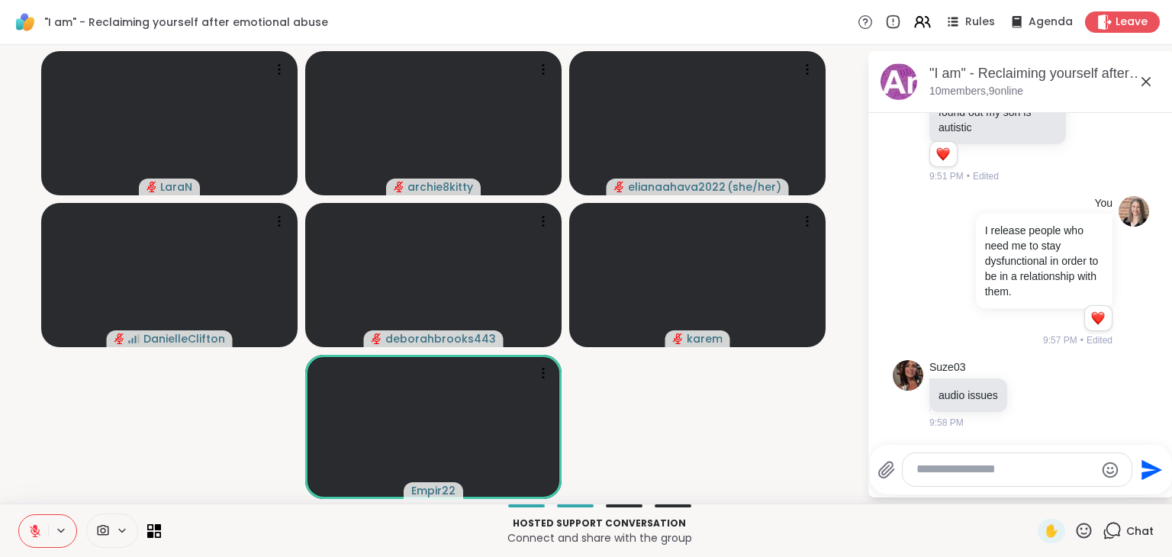
click at [994, 461] on textarea "Type your message" at bounding box center [1005, 469] width 178 height 16
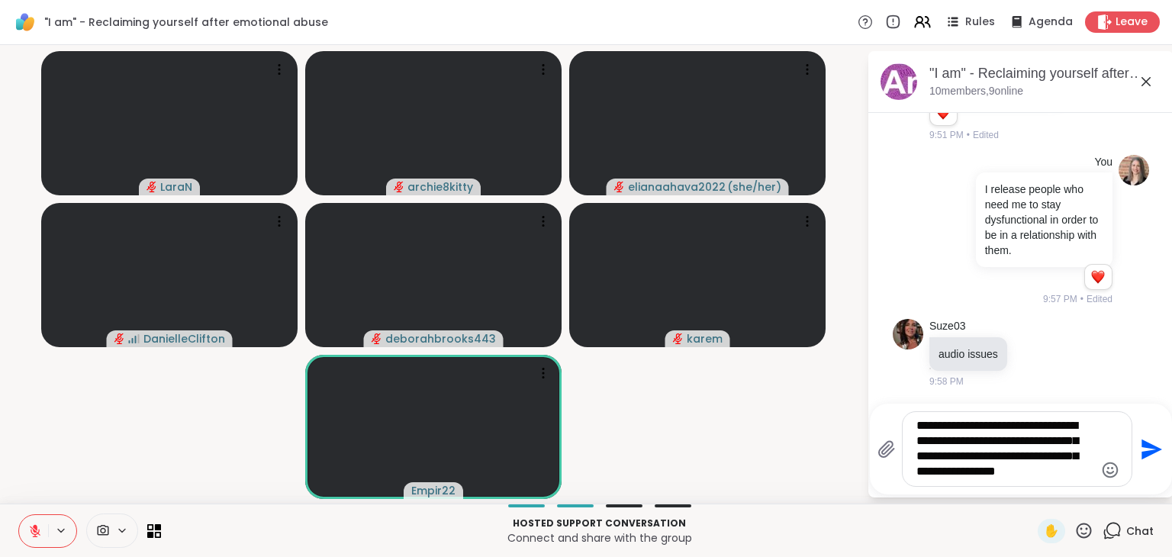
type textarea "**********"
click at [48, 526] on button at bounding box center [62, 530] width 28 height 13
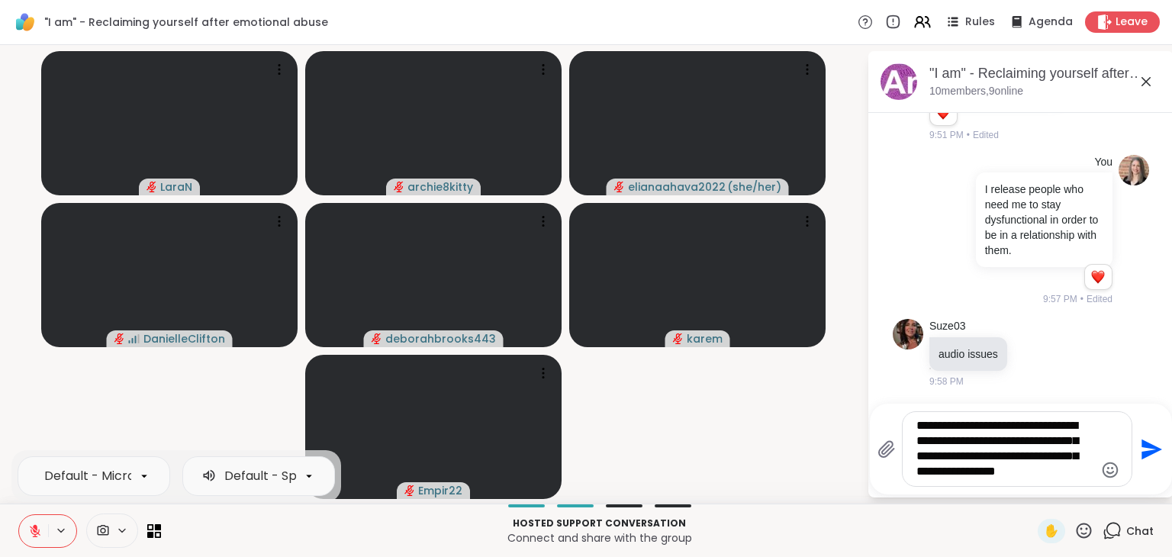
click at [44, 532] on button at bounding box center [33, 531] width 29 height 32
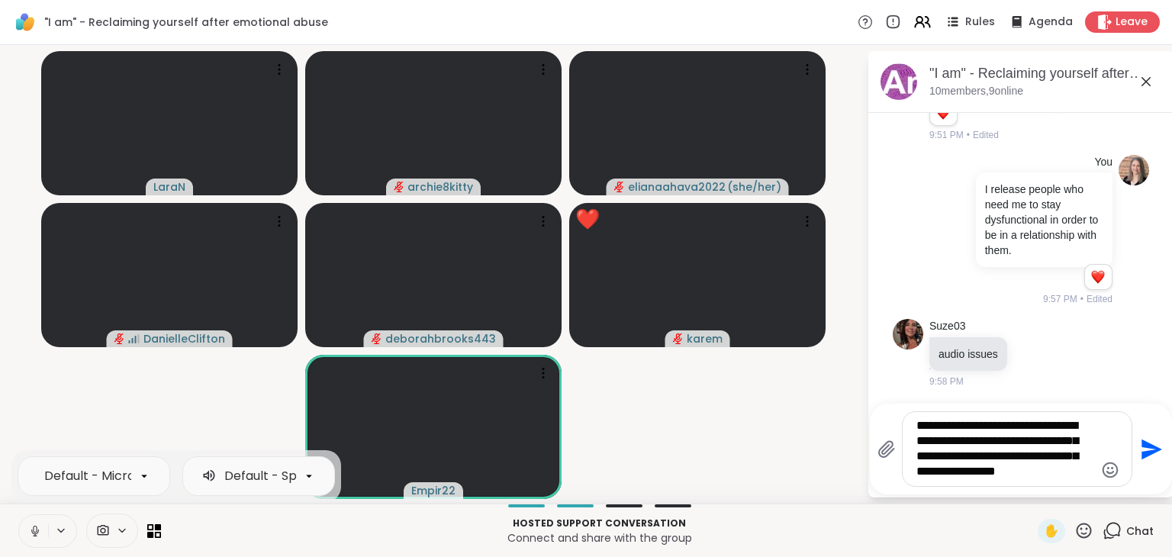
click at [30, 535] on icon at bounding box center [35, 531] width 14 height 14
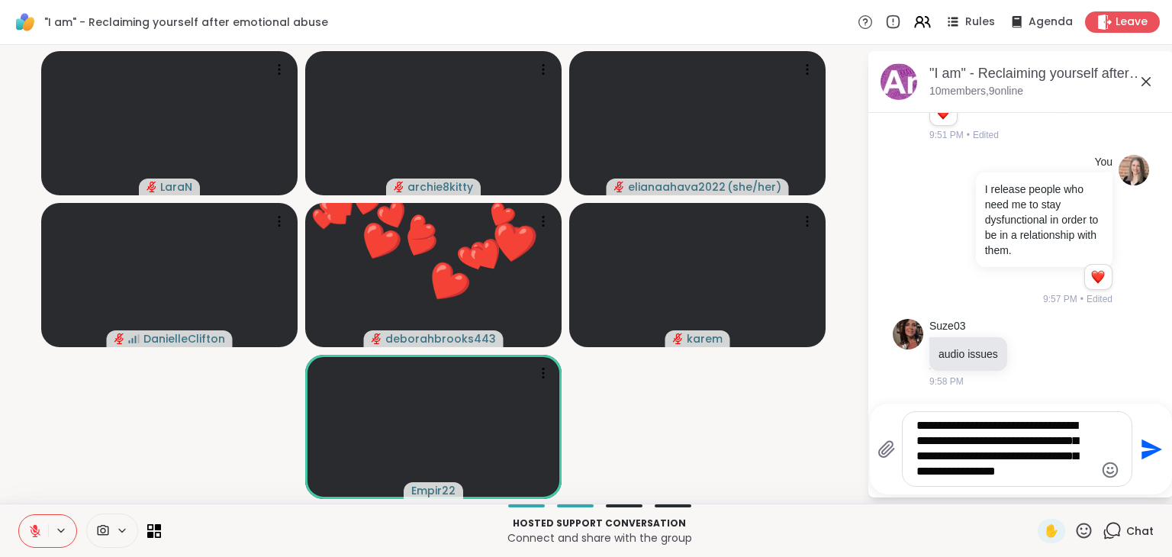
click at [1074, 530] on icon at bounding box center [1083, 530] width 19 height 19
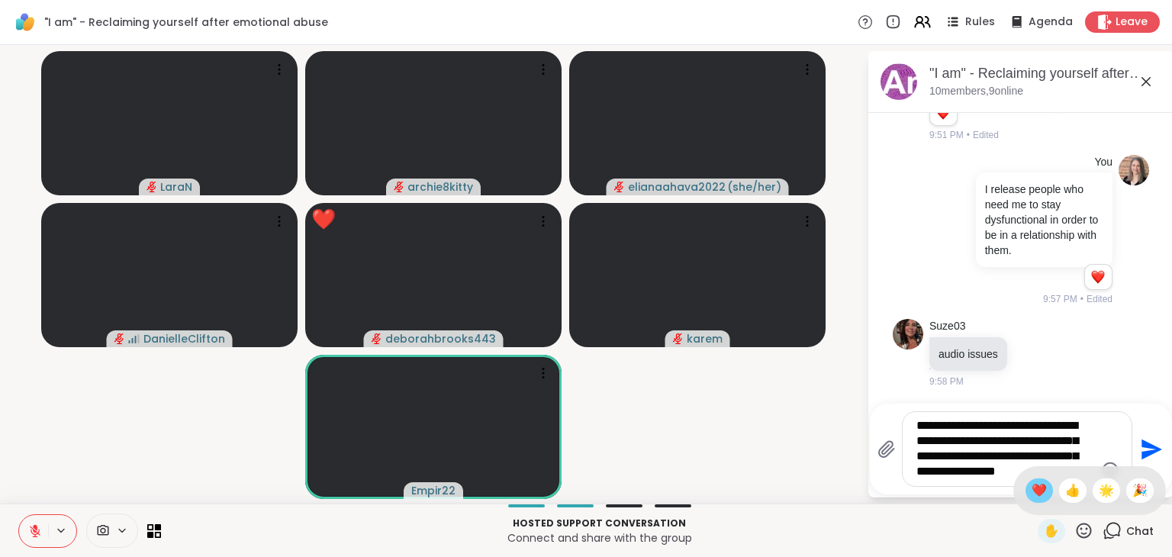
click at [1031, 490] on span "❤️" at bounding box center [1038, 490] width 15 height 18
click at [28, 532] on icon at bounding box center [35, 531] width 14 height 14
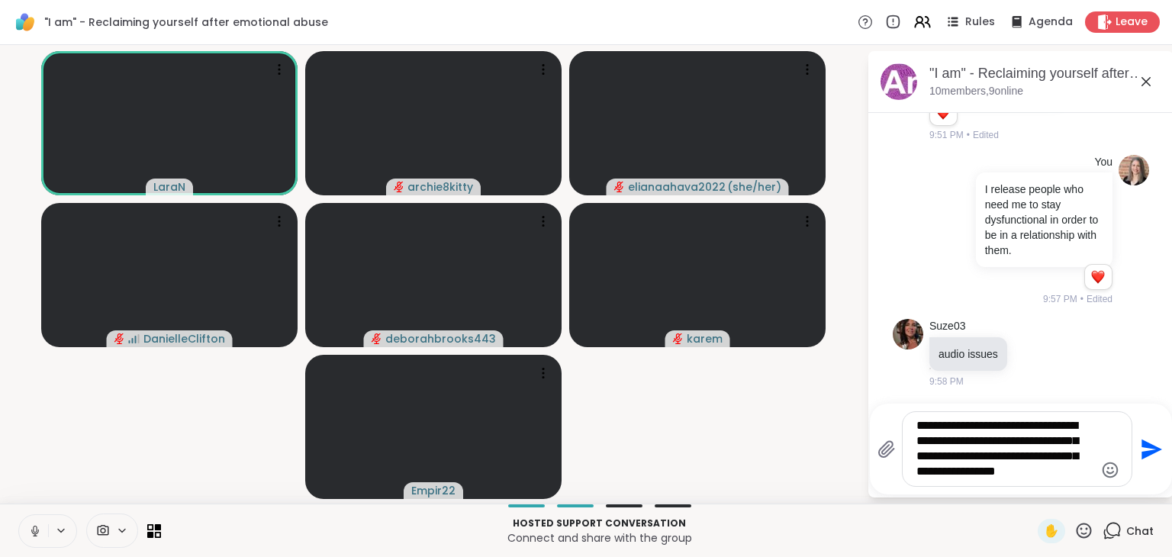
click at [31, 534] on icon at bounding box center [35, 531] width 14 height 14
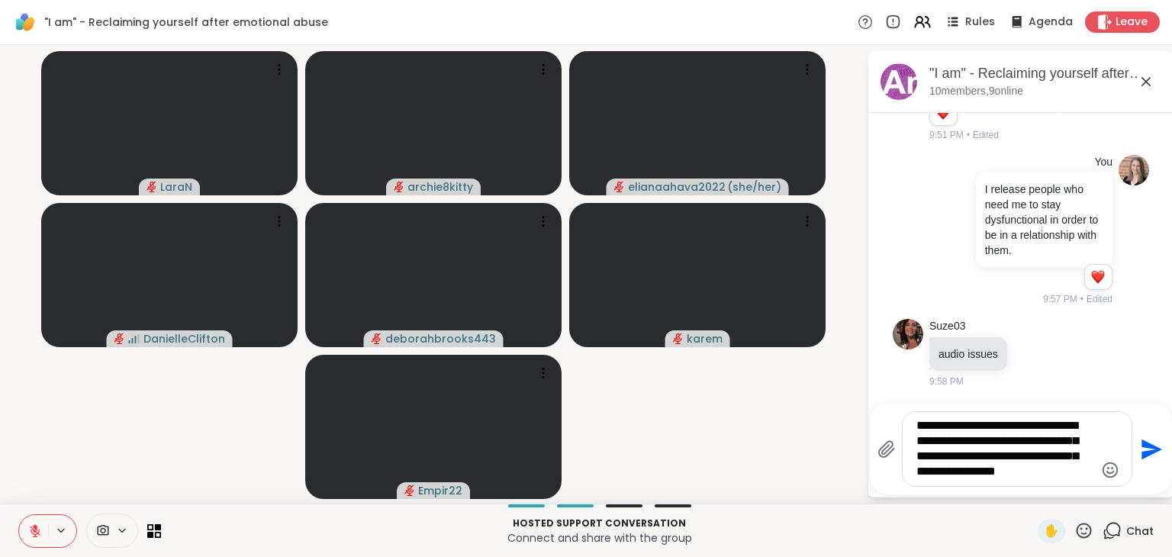
click at [42, 529] on button at bounding box center [33, 531] width 29 height 32
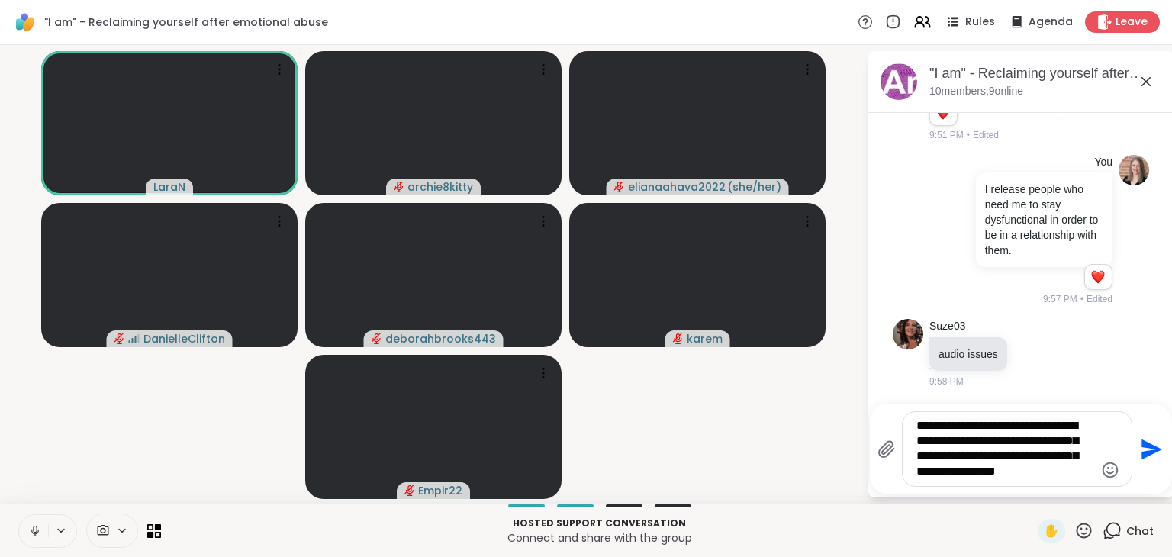
click at [130, 430] on video-player-container "LaraN archie8kitty elianaahava2022 ( she/her ) DanielleClifton deborahbrooks443…" at bounding box center [433, 274] width 848 height 446
click at [31, 529] on icon at bounding box center [35, 531] width 14 height 14
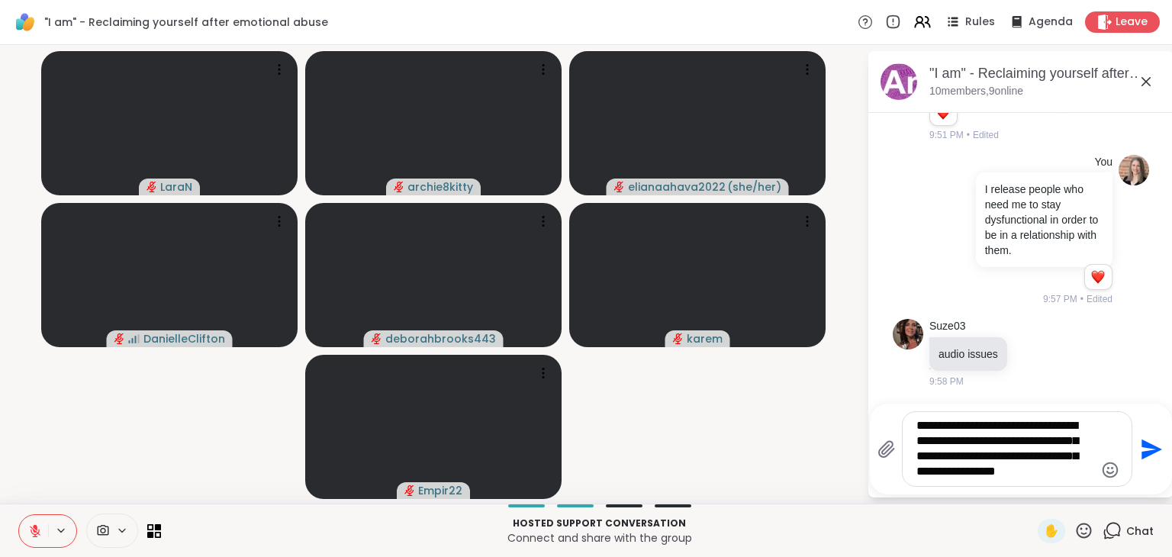
click at [37, 534] on icon at bounding box center [35, 531] width 14 height 14
click at [983, 444] on textarea "**********" at bounding box center [1005, 449] width 178 height 62
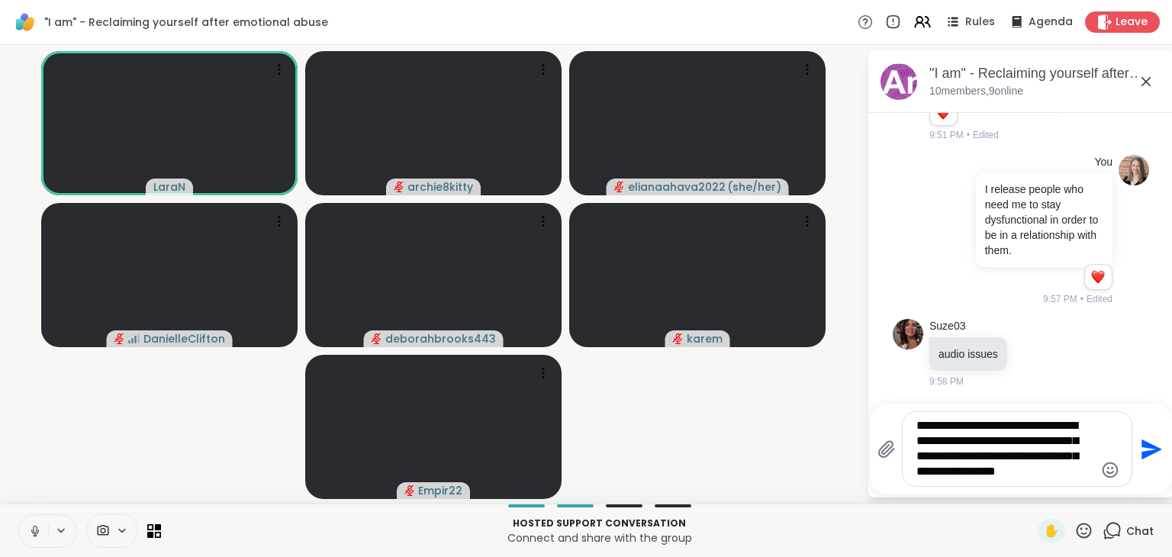
click at [1142, 452] on icon "Send" at bounding box center [1151, 449] width 21 height 21
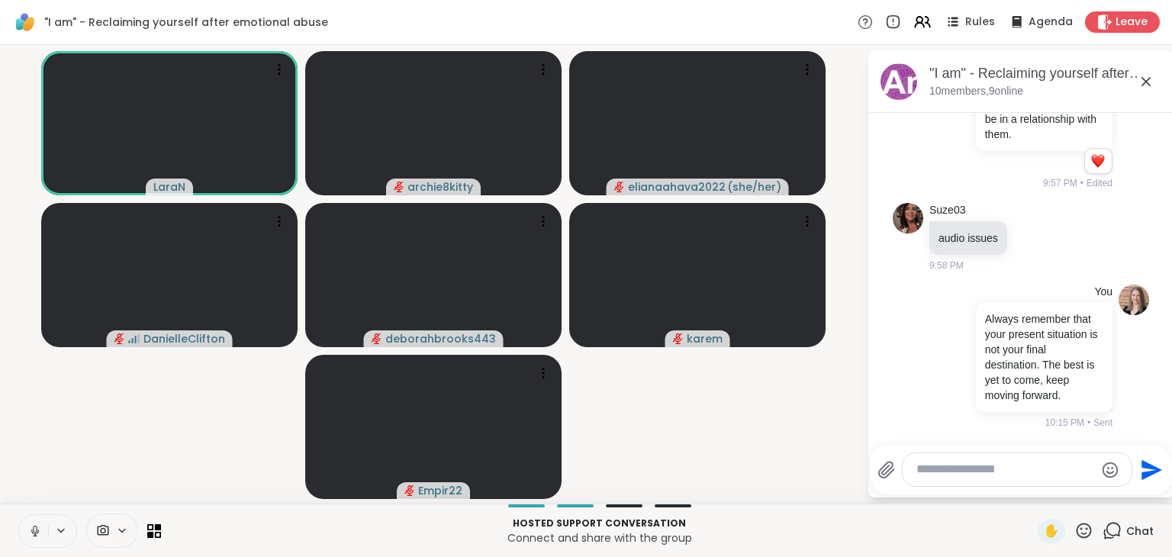
scroll to position [723, 0]
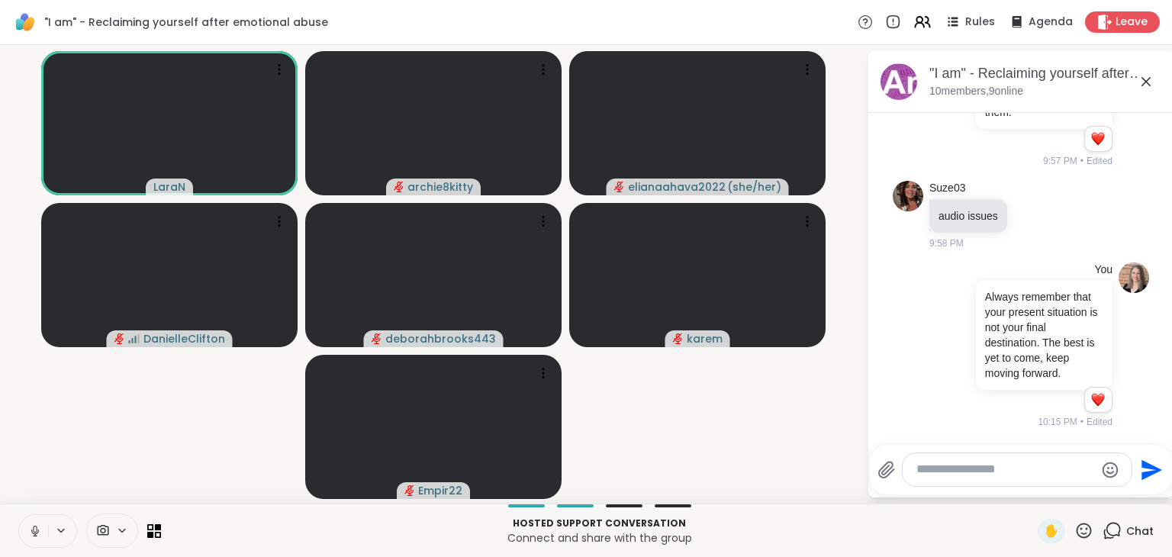
click at [31, 529] on icon at bounding box center [35, 531] width 8 height 5
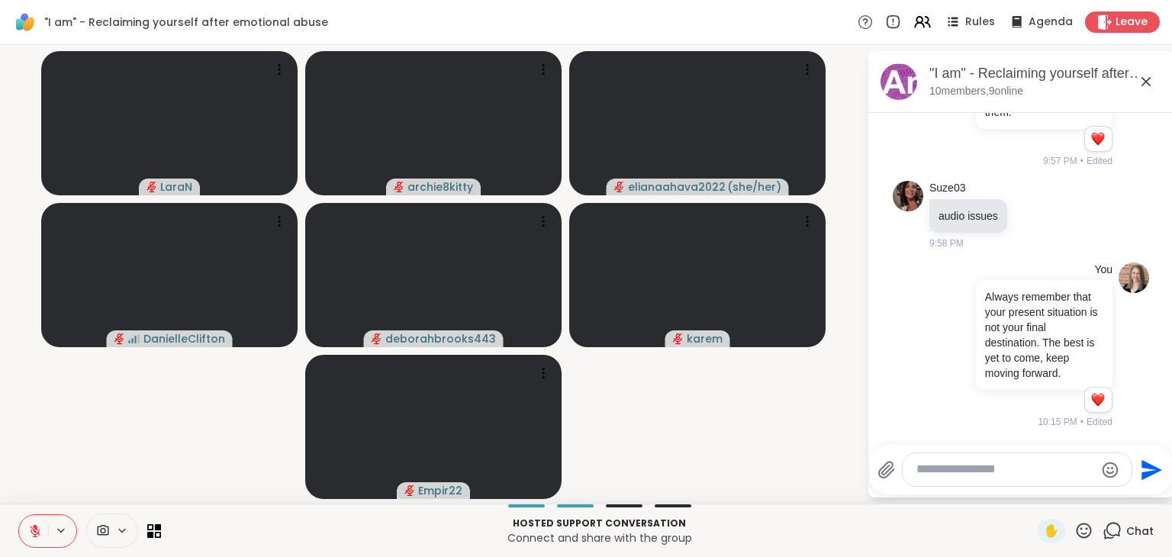
click at [936, 468] on textarea "Type your message" at bounding box center [1005, 469] width 178 height 16
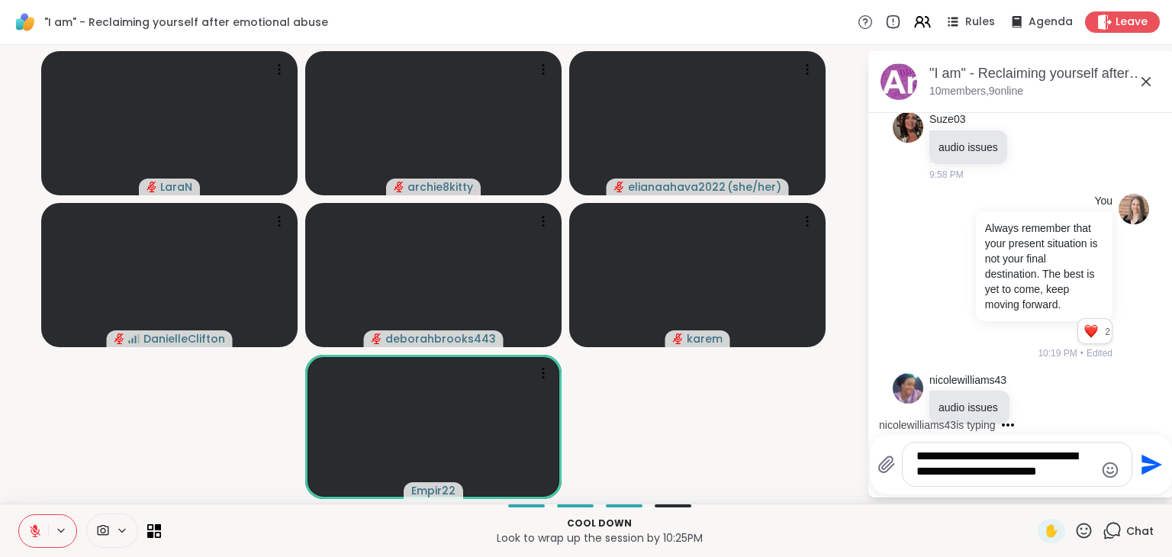
scroll to position [814, 0]
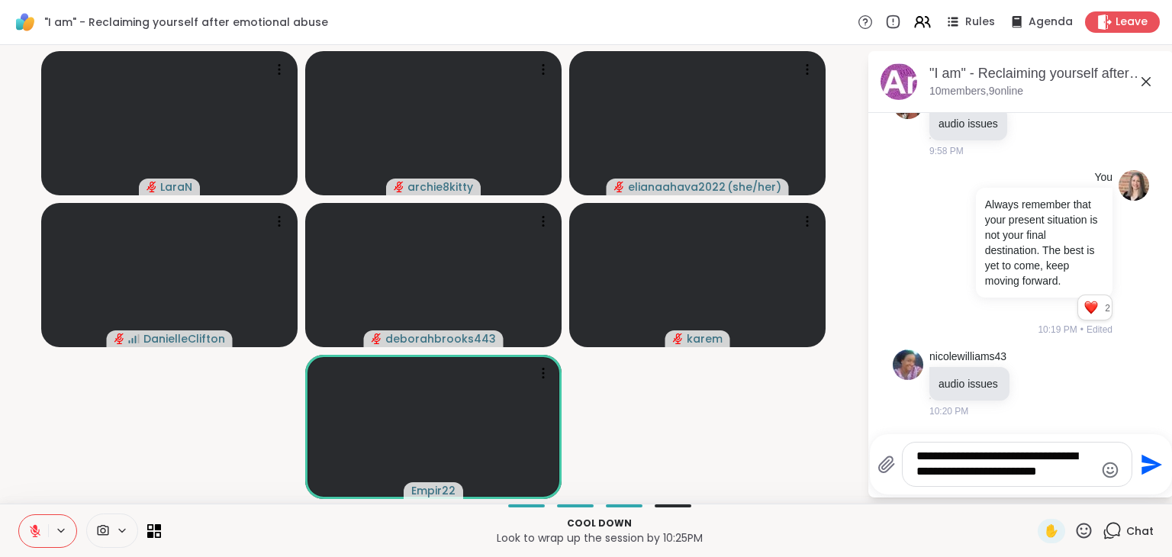
type textarea "**********"
click at [48, 526] on button at bounding box center [62, 530] width 28 height 13
click at [122, 527] on icon at bounding box center [122, 530] width 12 height 13
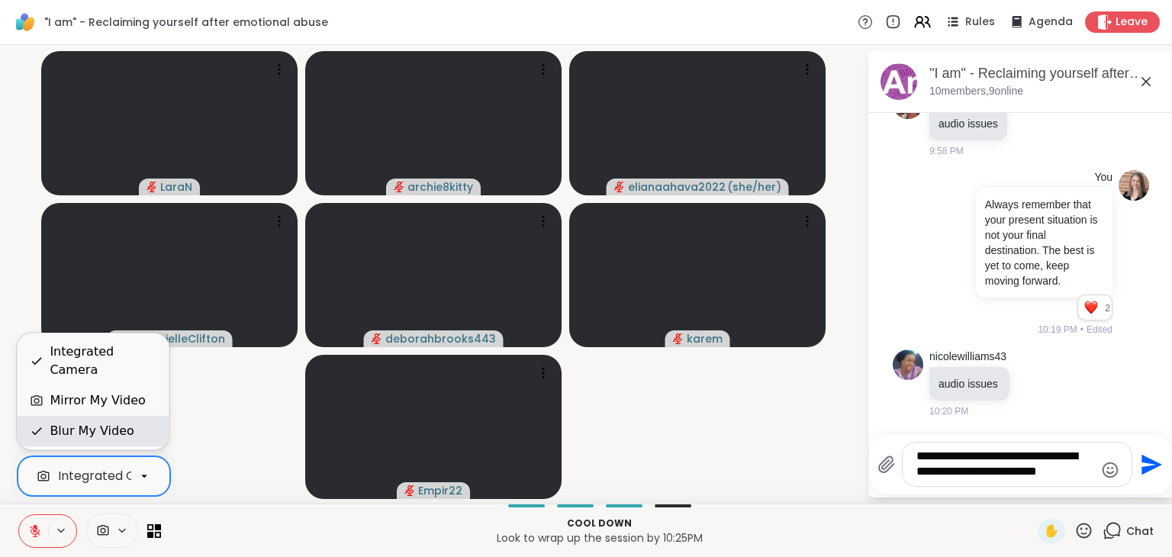
click at [116, 436] on div "Blur My Video" at bounding box center [92, 431] width 84 height 18
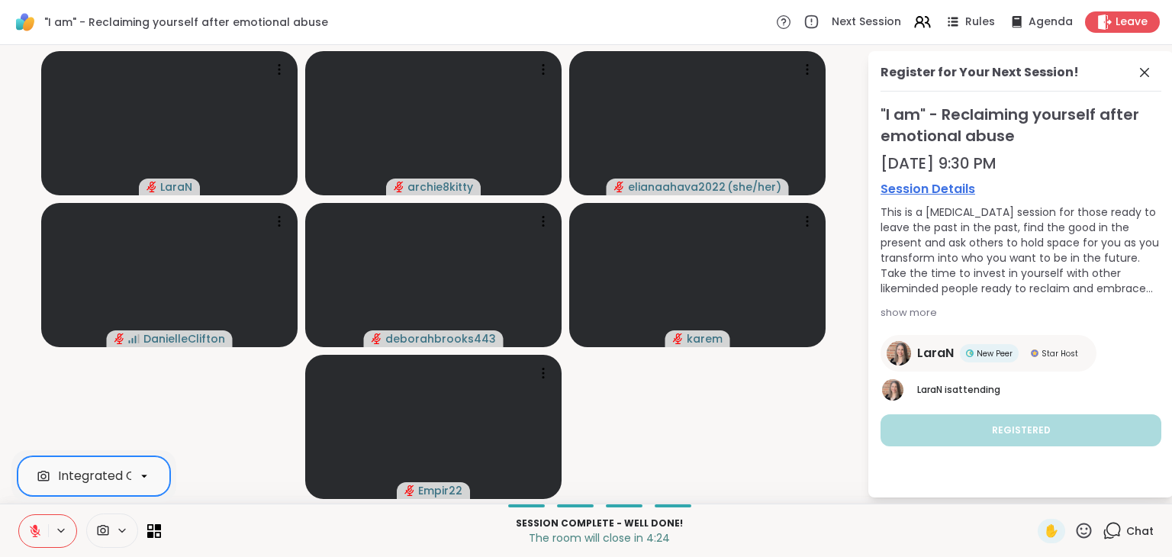
click at [27, 530] on button at bounding box center [33, 531] width 29 height 32
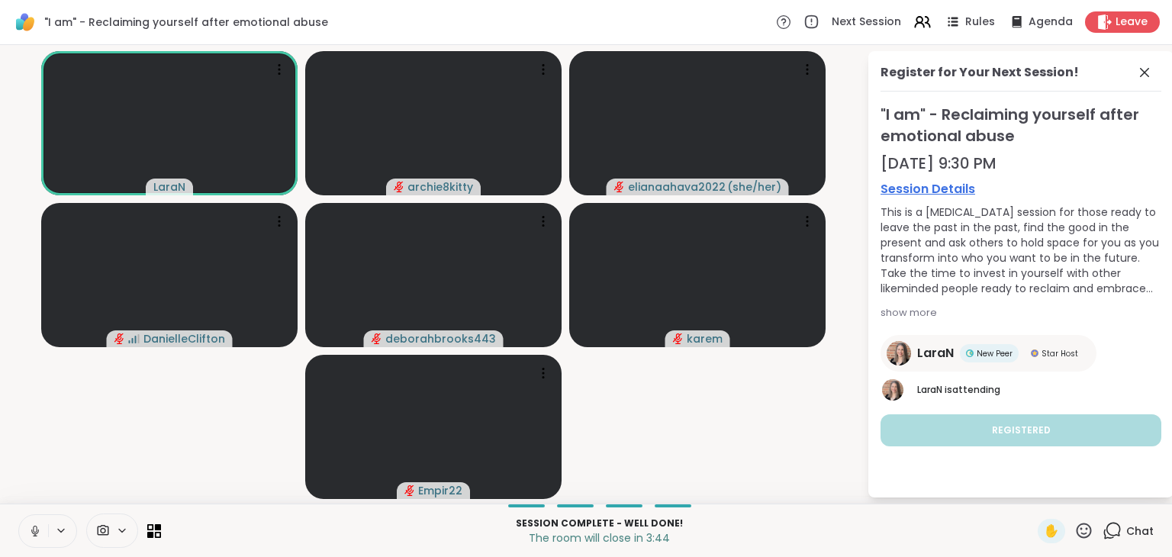
click at [1102, 531] on icon at bounding box center [1111, 530] width 19 height 19
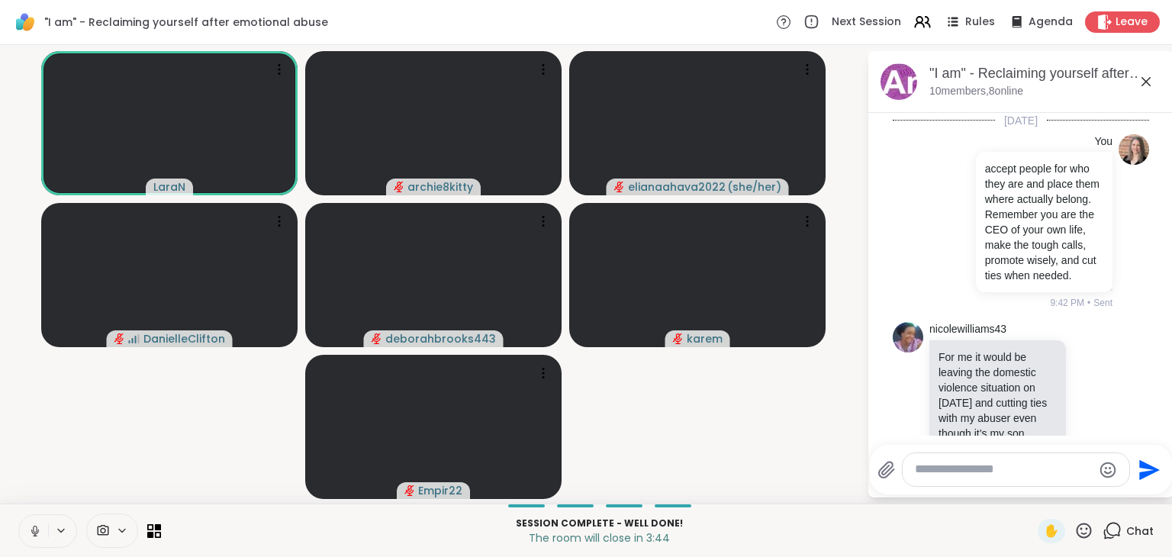
scroll to position [803, 0]
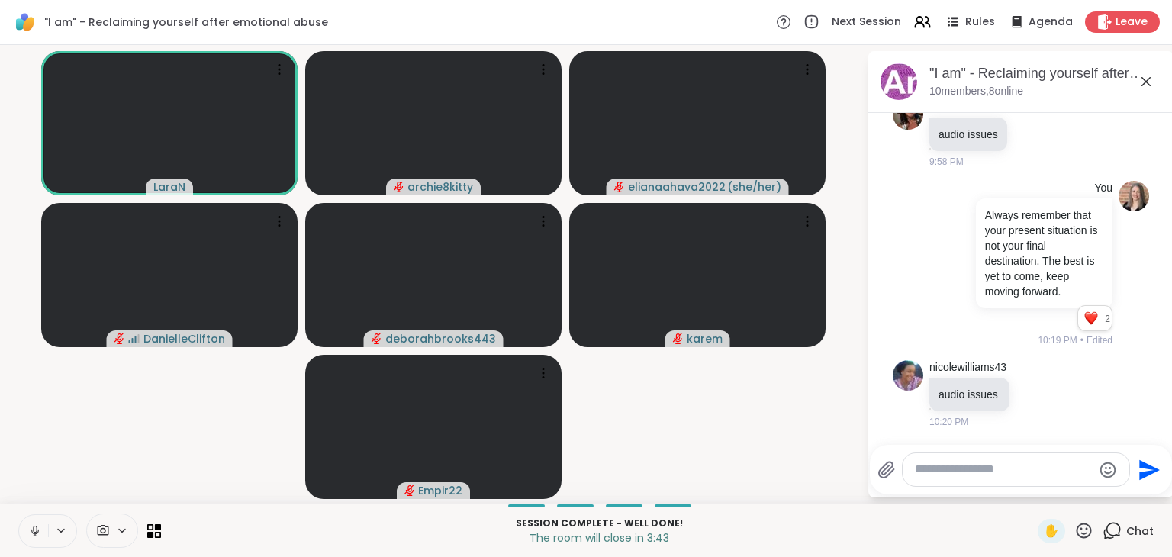
click at [1046, 469] on textarea "Type your message" at bounding box center [1004, 469] width 178 height 16
click at [36, 535] on icon at bounding box center [35, 531] width 14 height 14
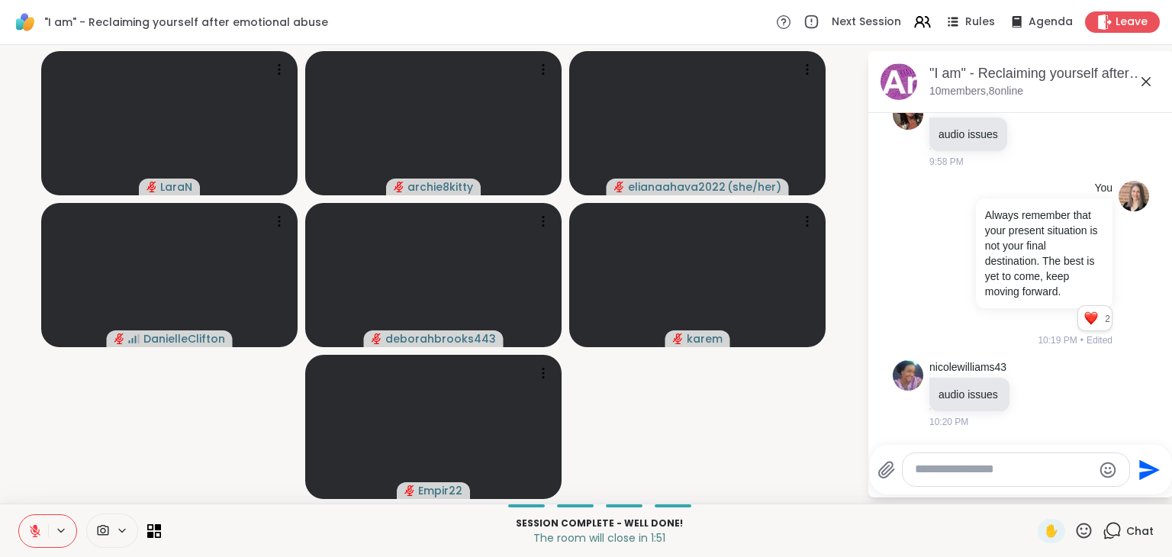
click at [1005, 480] on div at bounding box center [1015, 469] width 227 height 33
click at [998, 458] on div at bounding box center [1015, 469] width 227 height 33
click at [1001, 465] on textarea "Type your message" at bounding box center [1004, 469] width 178 height 16
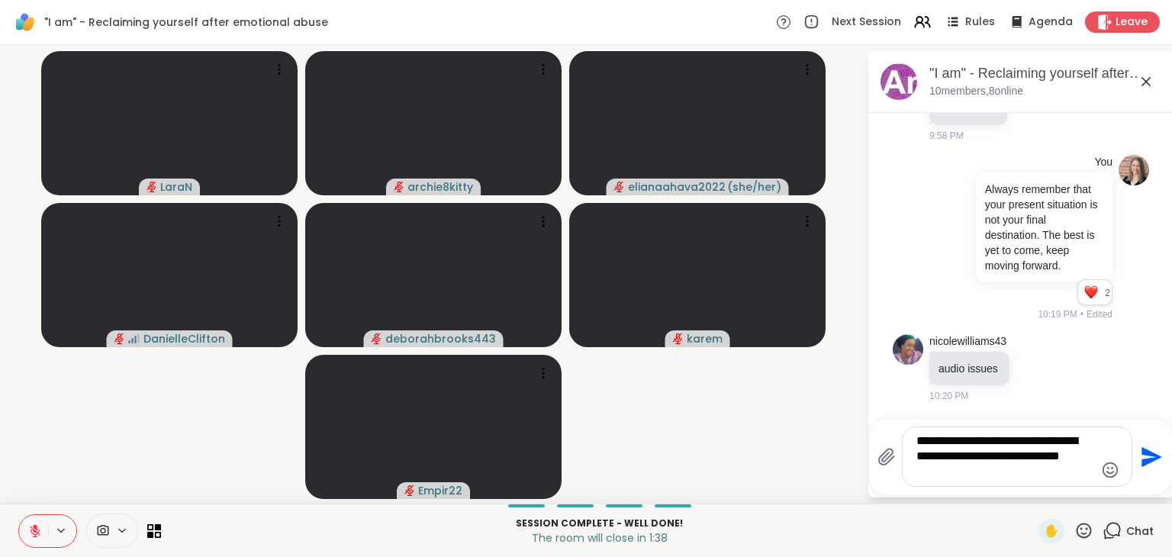
type textarea "**********"
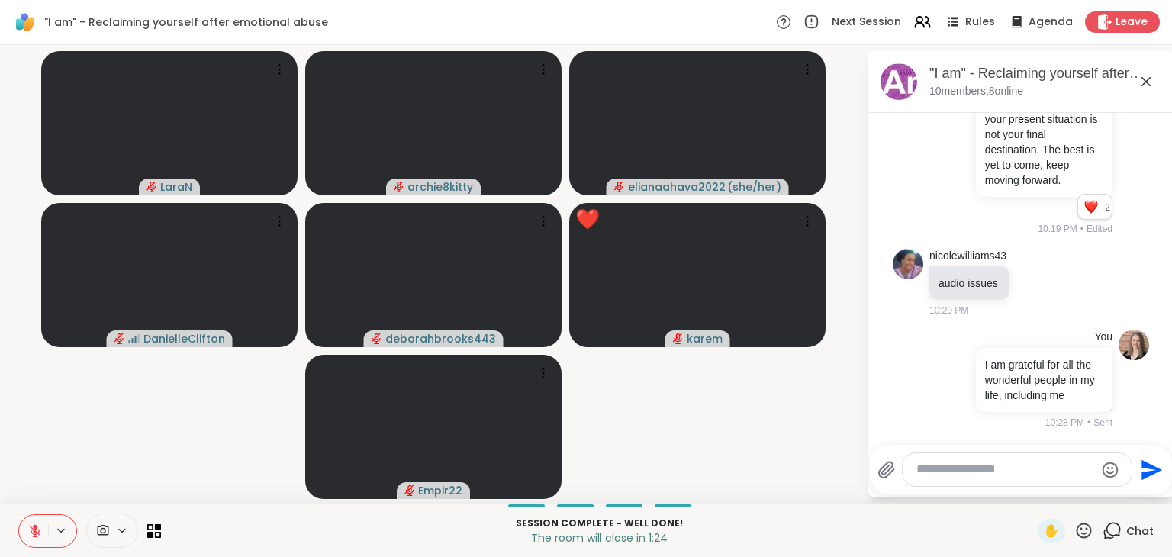
click at [37, 529] on icon at bounding box center [35, 531] width 14 height 14
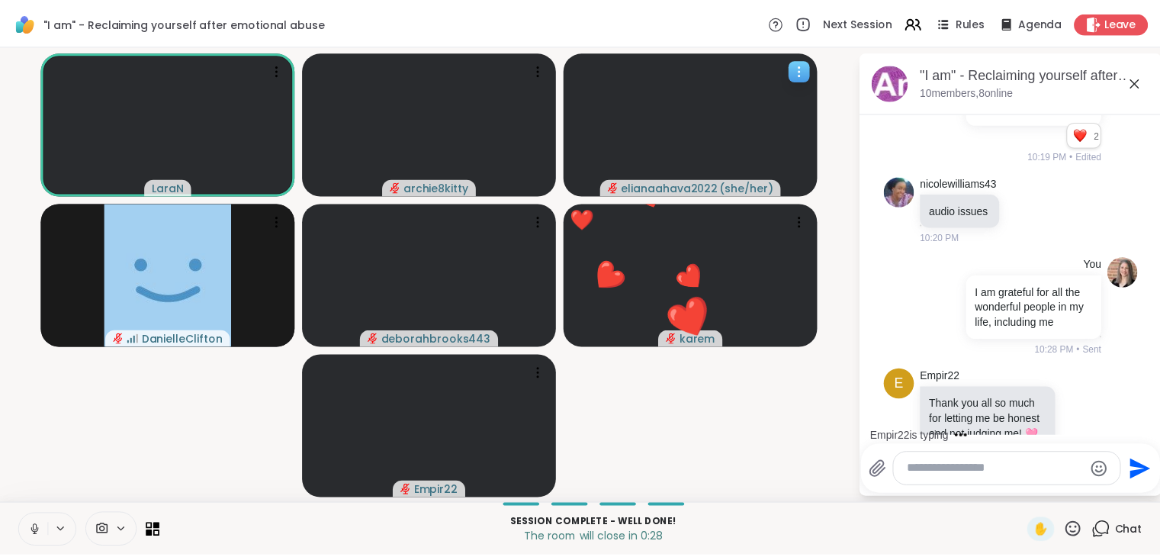
scroll to position [1057, 0]
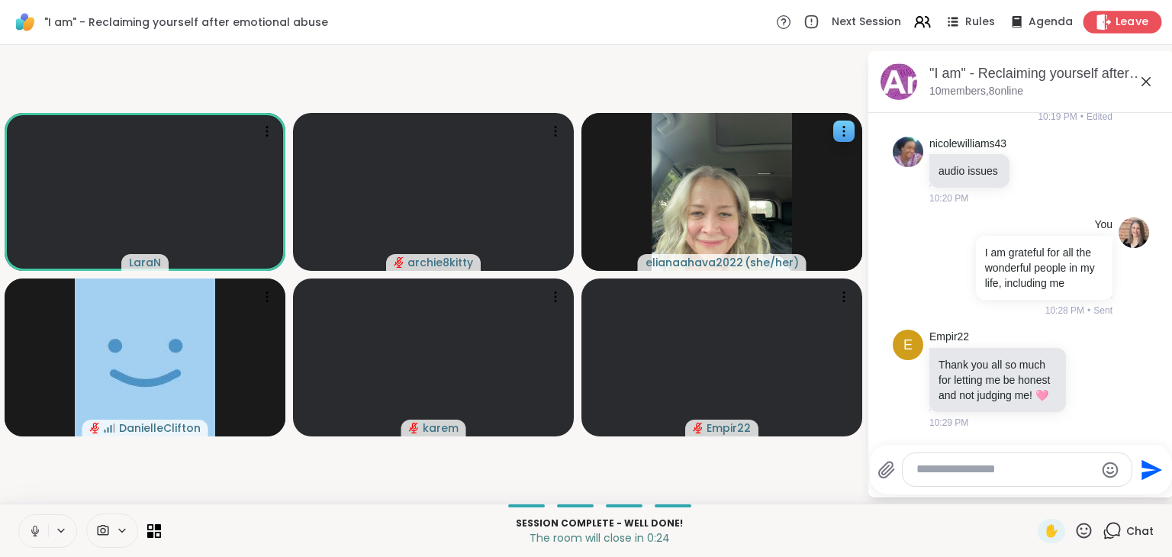
click at [1115, 18] on span "Leave" at bounding box center [1132, 22] width 34 height 16
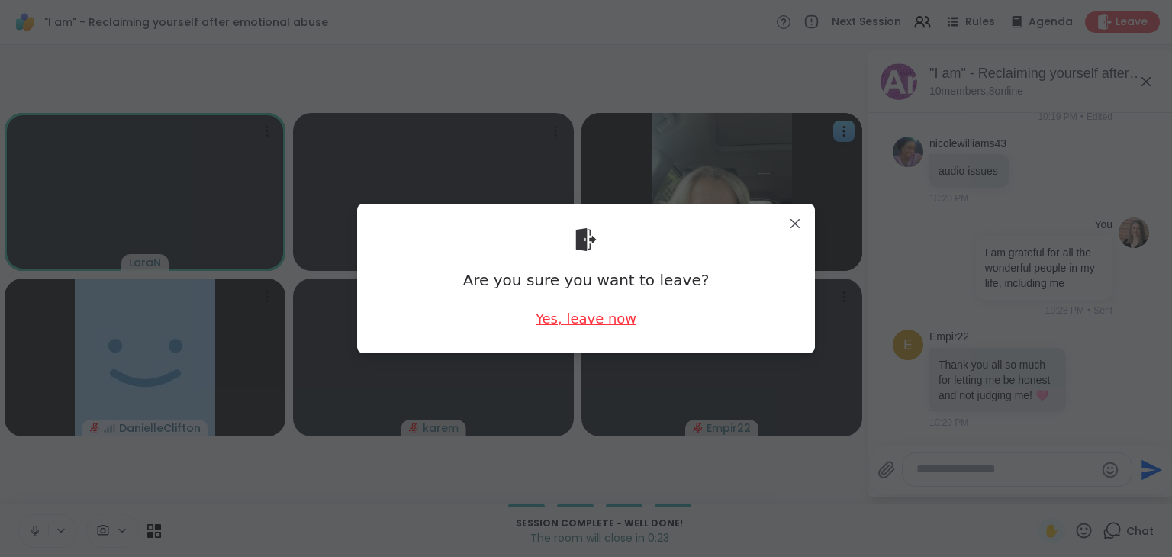
click at [598, 323] on div "Yes, leave now" at bounding box center [585, 318] width 101 height 19
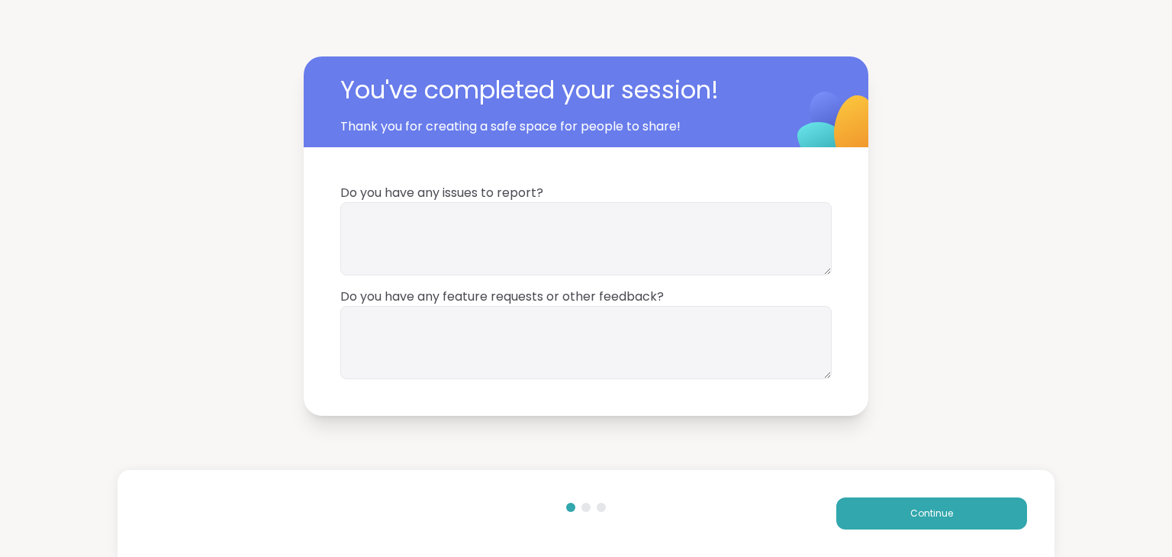
click at [878, 471] on div "Continue" at bounding box center [585, 513] width 937 height 87
click at [881, 513] on button "Continue" at bounding box center [931, 513] width 191 height 32
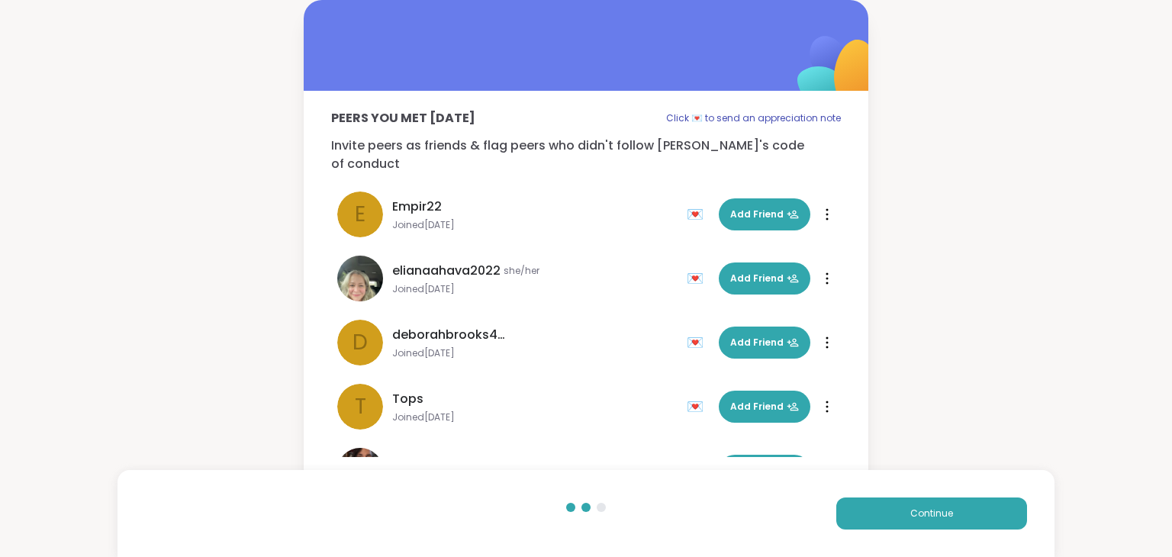
click at [686, 202] on div "💌" at bounding box center [697, 214] width 23 height 24
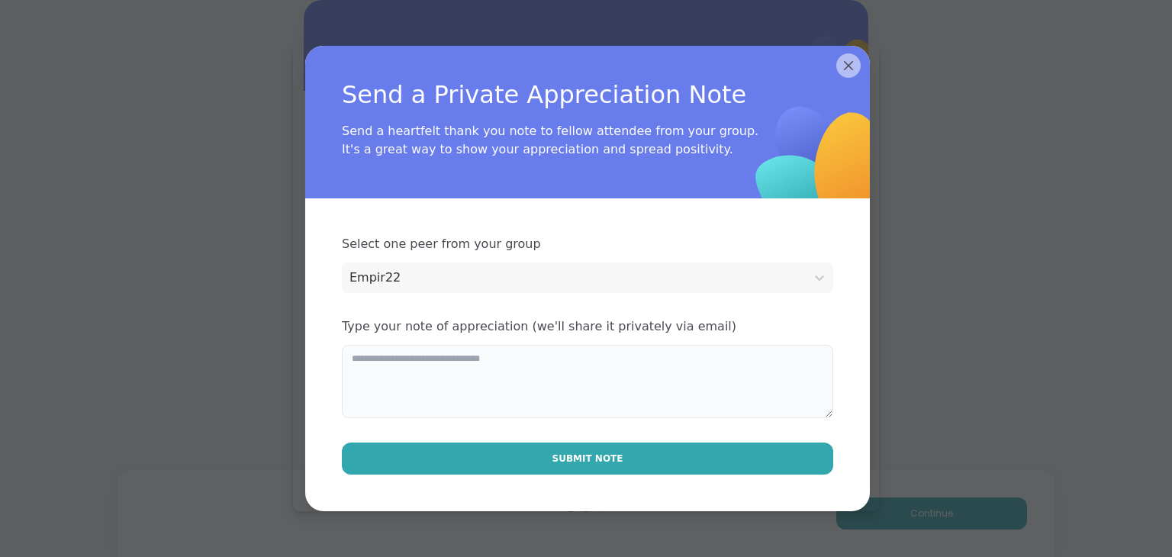
click at [622, 369] on textarea at bounding box center [587, 381] width 491 height 73
click at [519, 360] on textarea "**********" at bounding box center [587, 381] width 491 height 73
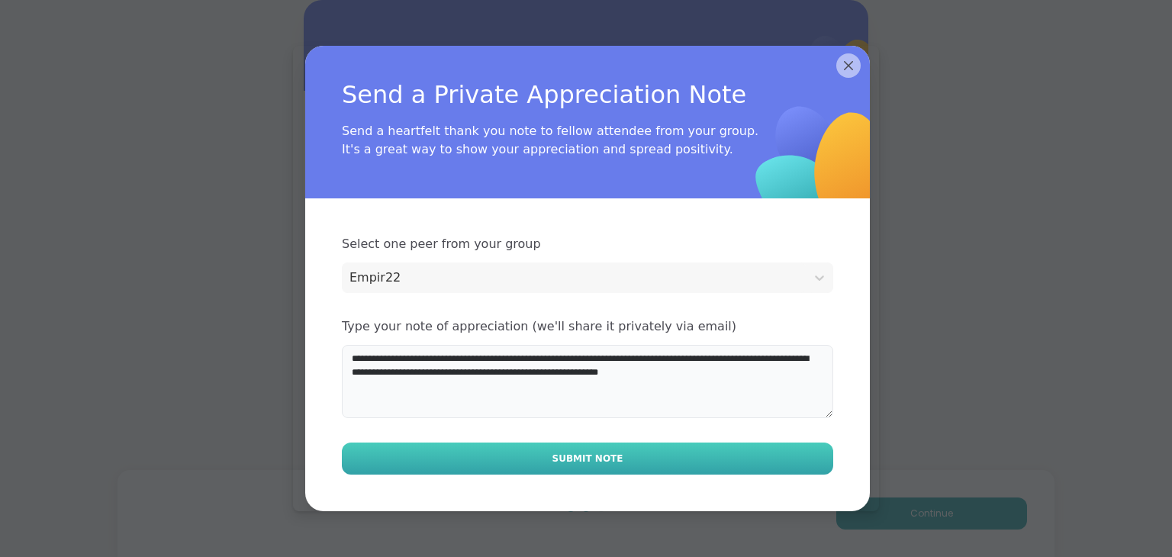
type textarea "**********"
click at [552, 446] on button "Submit Note" at bounding box center [587, 458] width 491 height 32
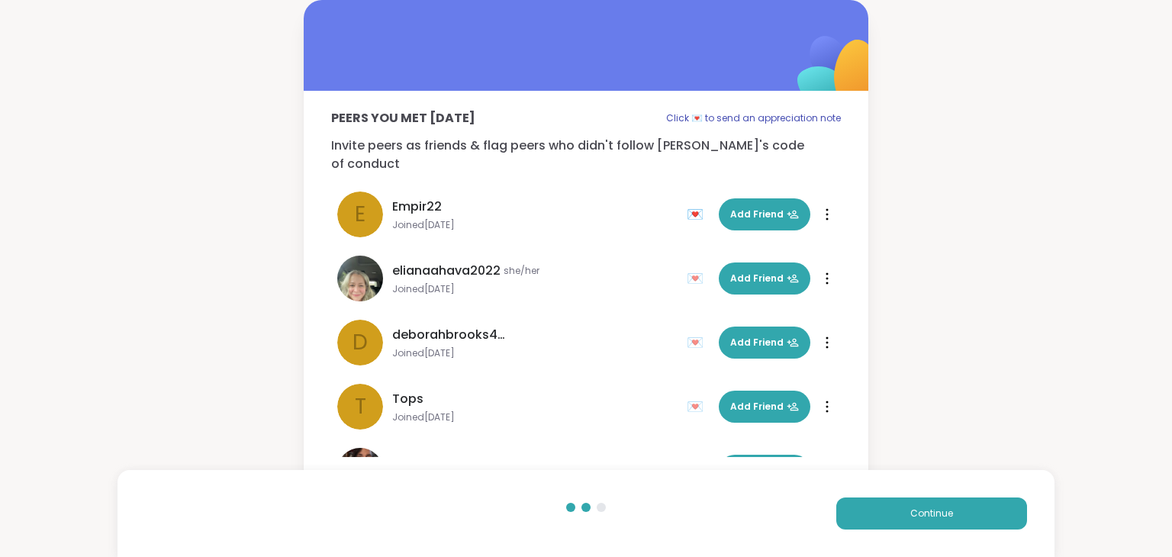
click at [958, 358] on div "Peers you met [DATE] Click 💌 to send an appreciation note Invite peers as frien…" at bounding box center [586, 243] width 1172 height 487
click at [897, 502] on button "Continue" at bounding box center [931, 513] width 191 height 32
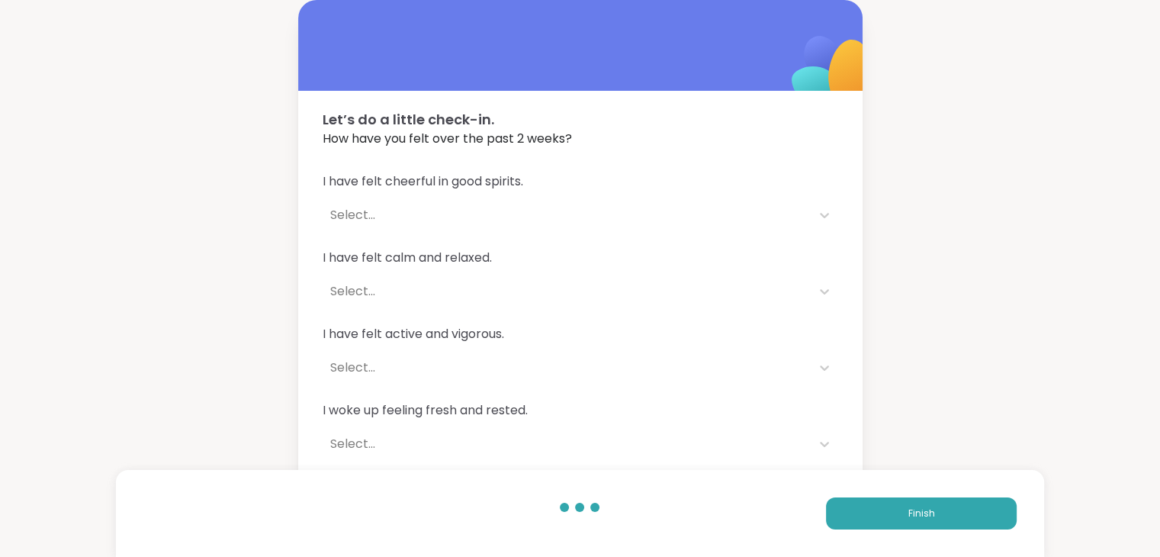
click at [897, 487] on div "Finish" at bounding box center [580, 513] width 928 height 87
click at [919, 515] on span "Finish" at bounding box center [921, 513] width 27 height 14
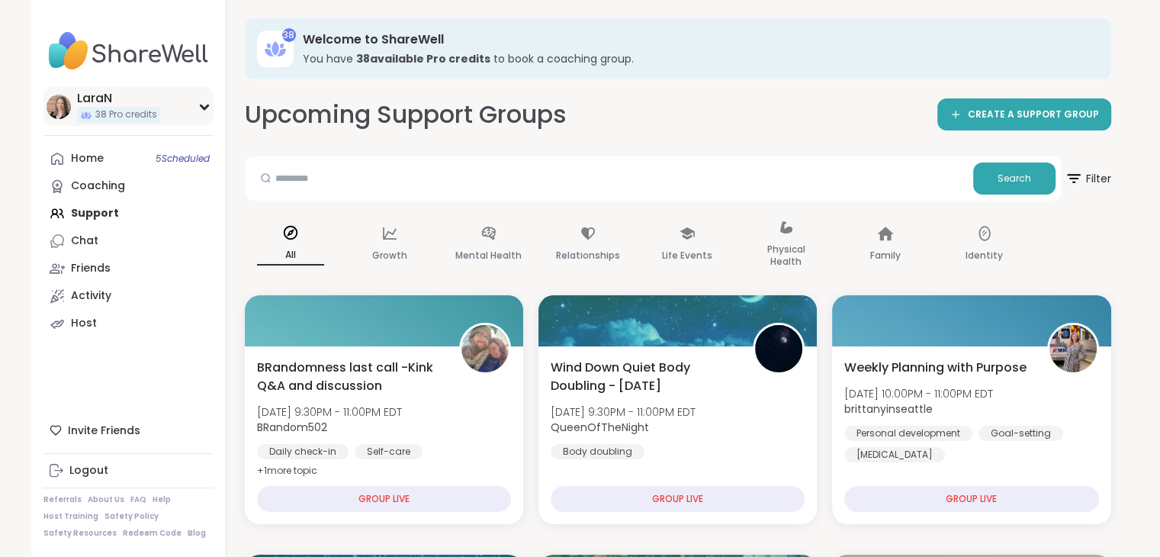
click at [92, 94] on div "LaraN" at bounding box center [118, 98] width 83 height 17
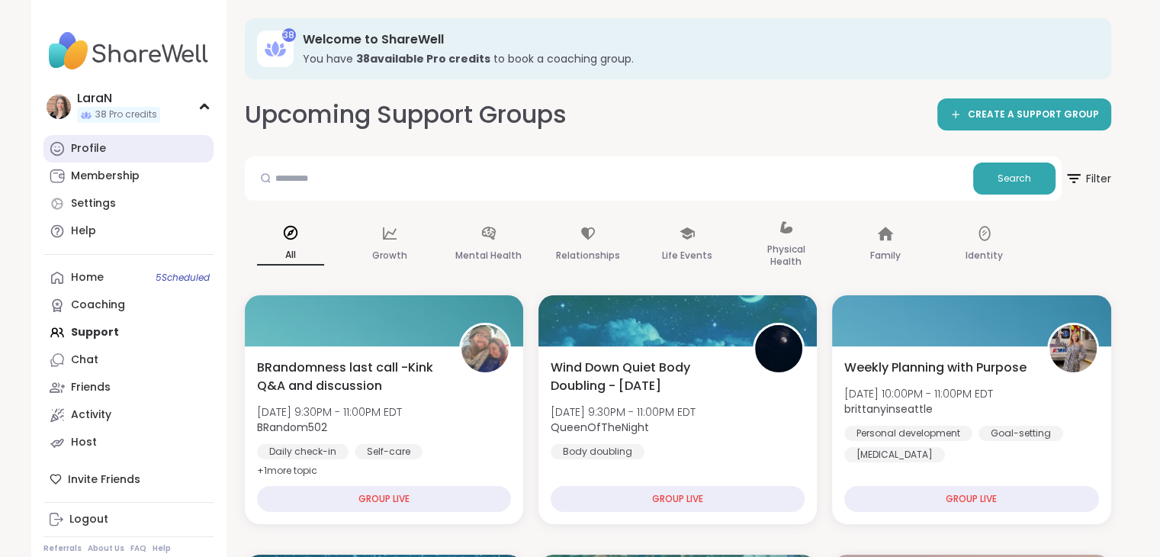
click at [94, 159] on link "Profile" at bounding box center [128, 148] width 170 height 27
